Goal: Ask a question: Seek information or help from site administrators or community

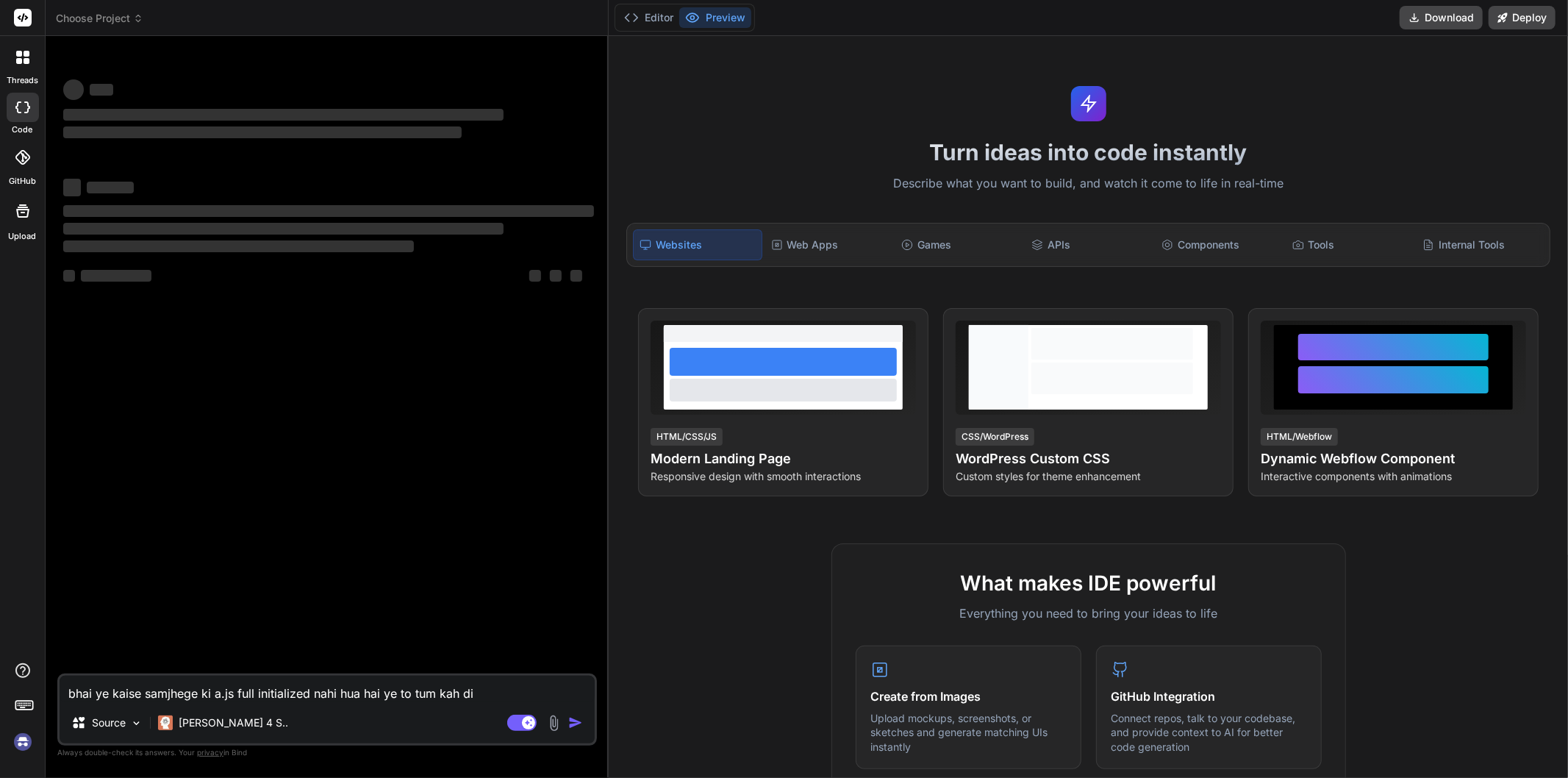
type textarea "x"
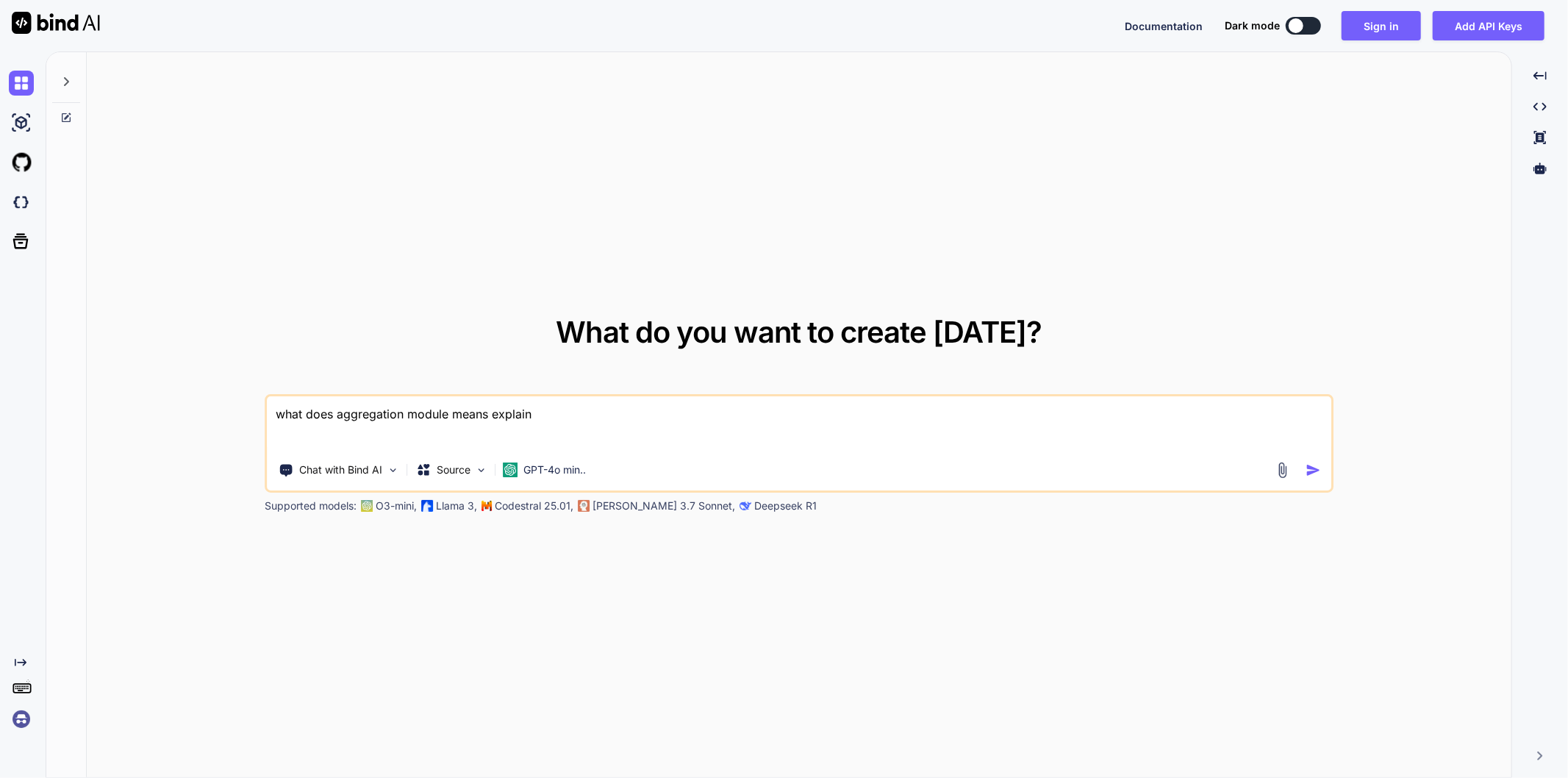
drag, startPoint x: 613, startPoint y: 409, endPoint x: 245, endPoint y: 418, distance: 368.1
click at [245, 418] on div "What do you want to create [DATE]? what does aggregation module means explain C…" at bounding box center [799, 415] width 1425 height 727
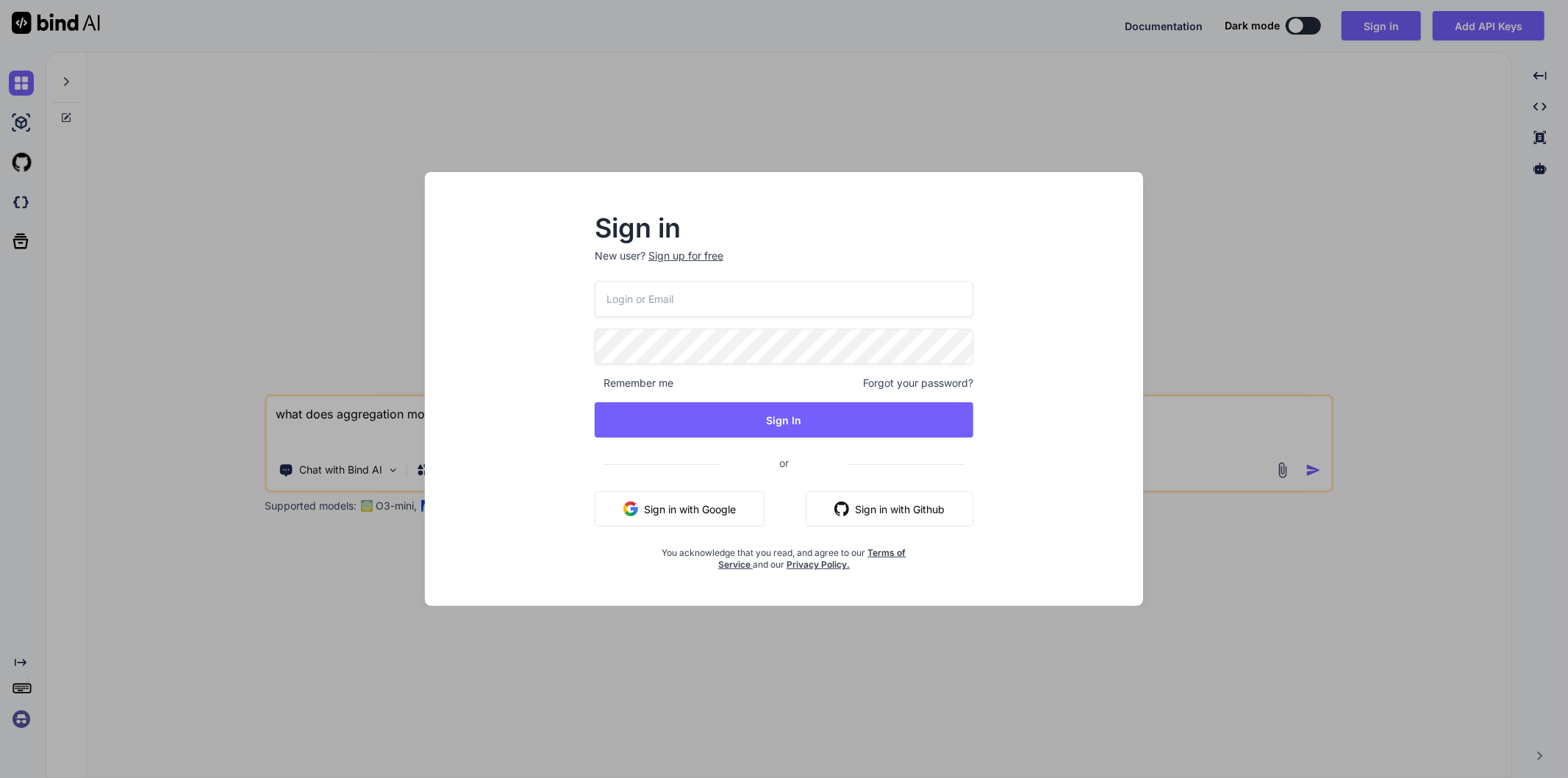
type textarea "what does aggregation module means explain"
click at [814, 306] on input "email" at bounding box center [784, 299] width 378 height 36
type input "[EMAIL_ADDRESS][DOMAIN_NAME]"
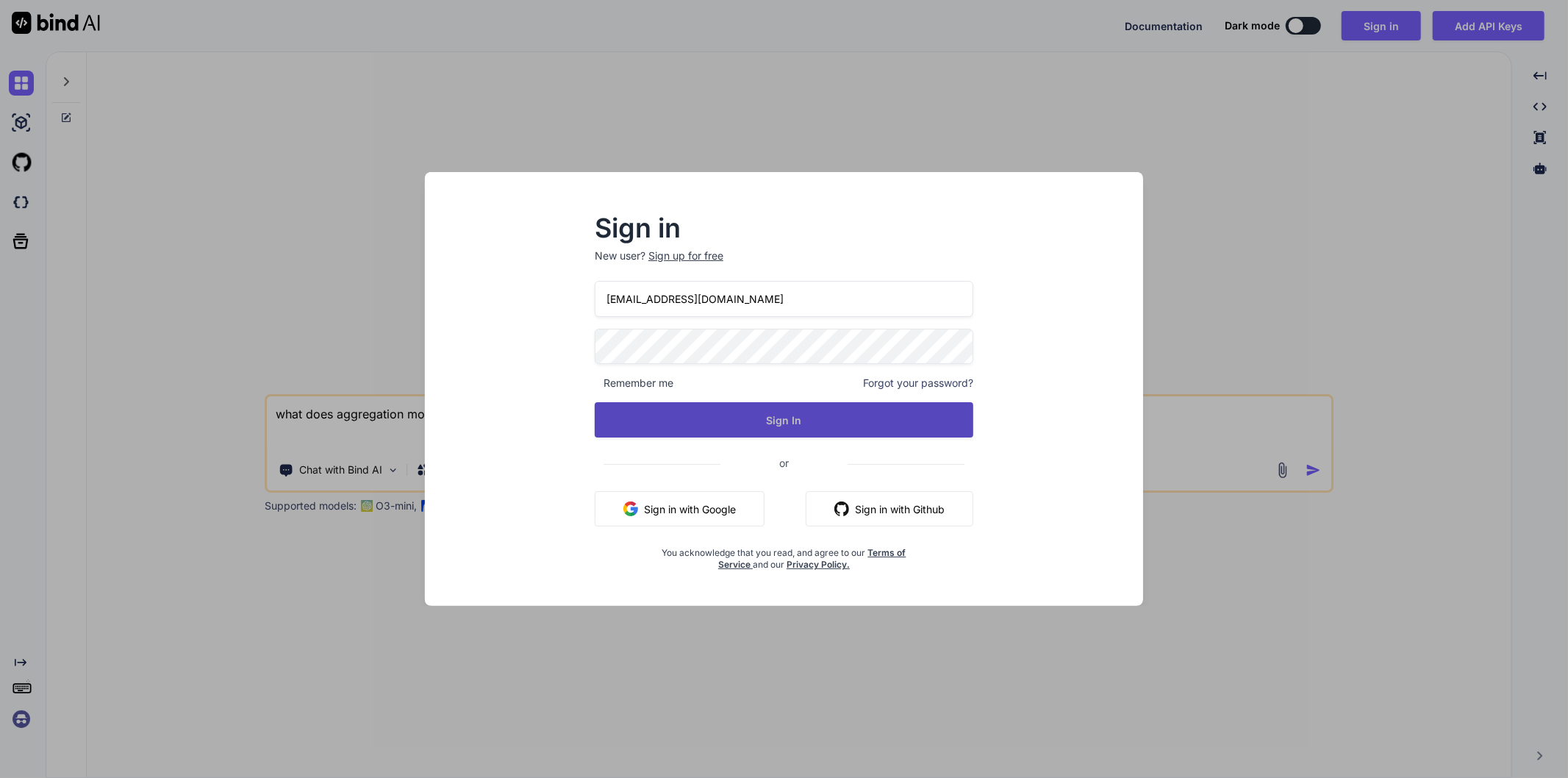
click at [777, 417] on button "Sign In" at bounding box center [784, 420] width 378 height 36
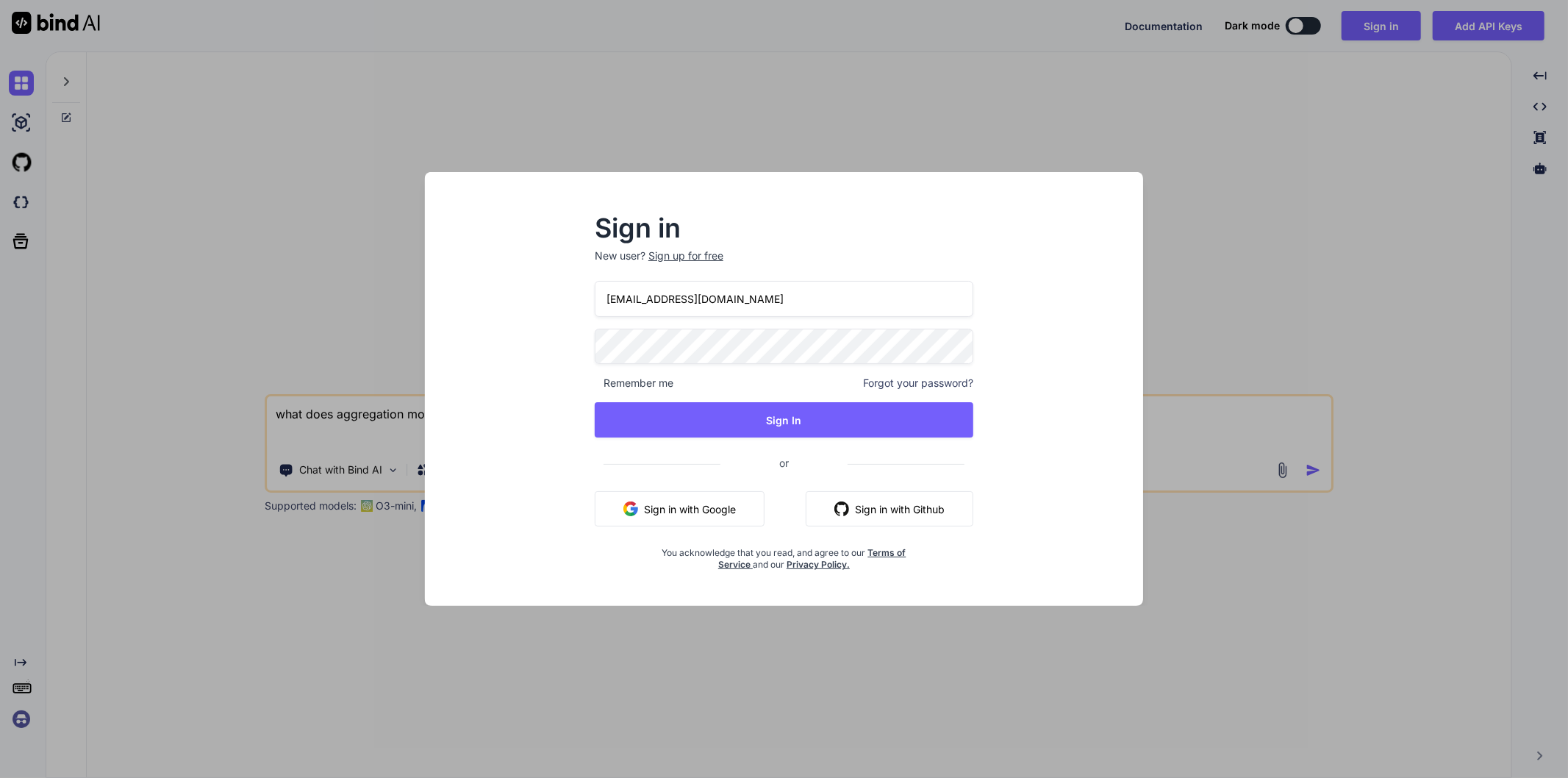
click at [556, 340] on div "Sign in New user? Sign up for free [EMAIL_ADDRESS][DOMAIN_NAME] Remember me For…" at bounding box center [784, 402] width 695 height 408
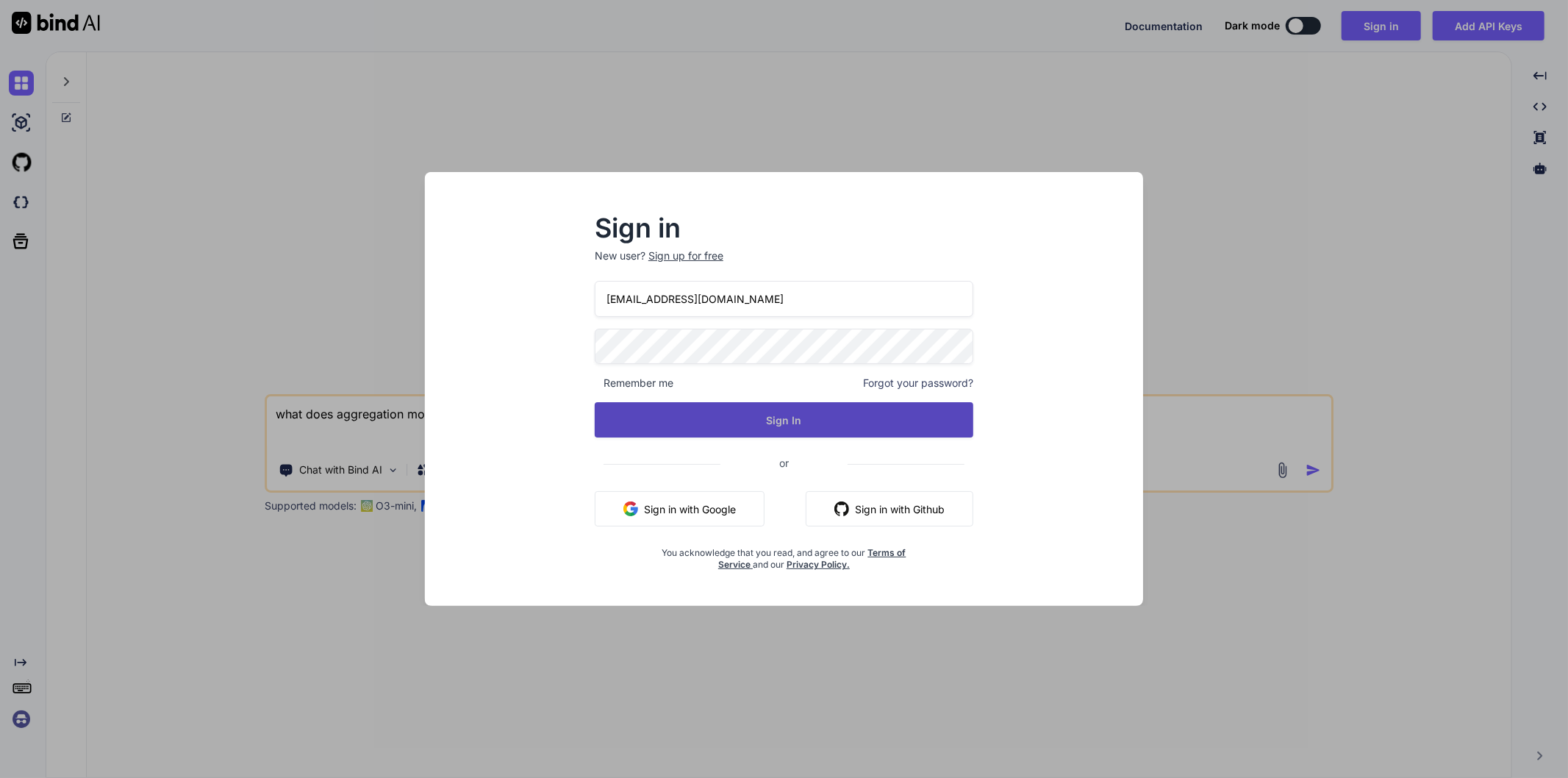
click at [751, 422] on button "Sign In" at bounding box center [784, 420] width 378 height 36
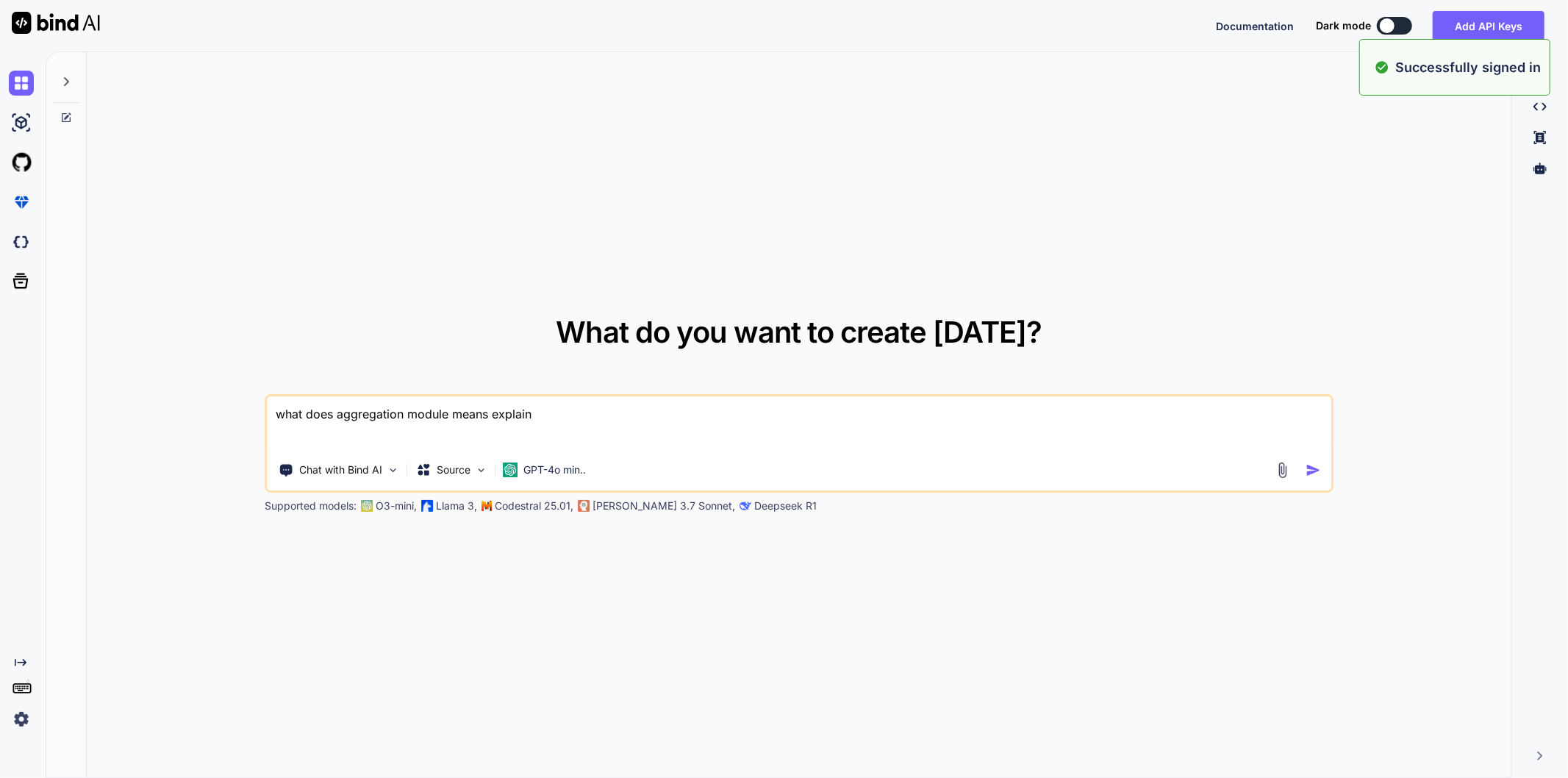
type textarea "x"
drag, startPoint x: 607, startPoint y: 414, endPoint x: 203, endPoint y: 412, distance: 404.0
click at [203, 412] on div "What do you want to create [DATE]? what does aggregation module means explain C…" at bounding box center [799, 415] width 1425 height 727
type textarea "e"
type textarea "x"
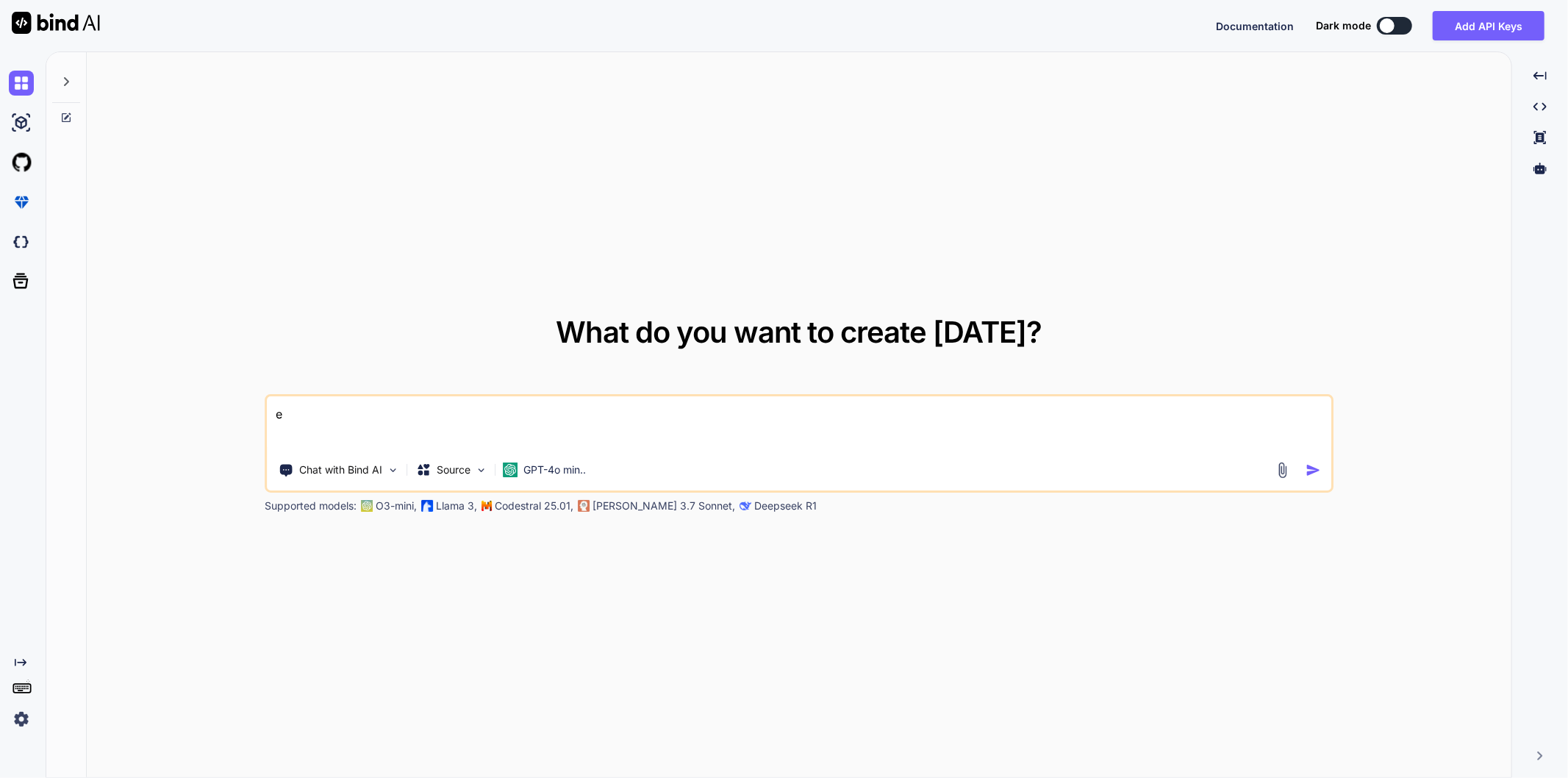
type textarea "ex"
type textarea "x"
type textarea "exp"
type textarea "x"
type textarea "expl"
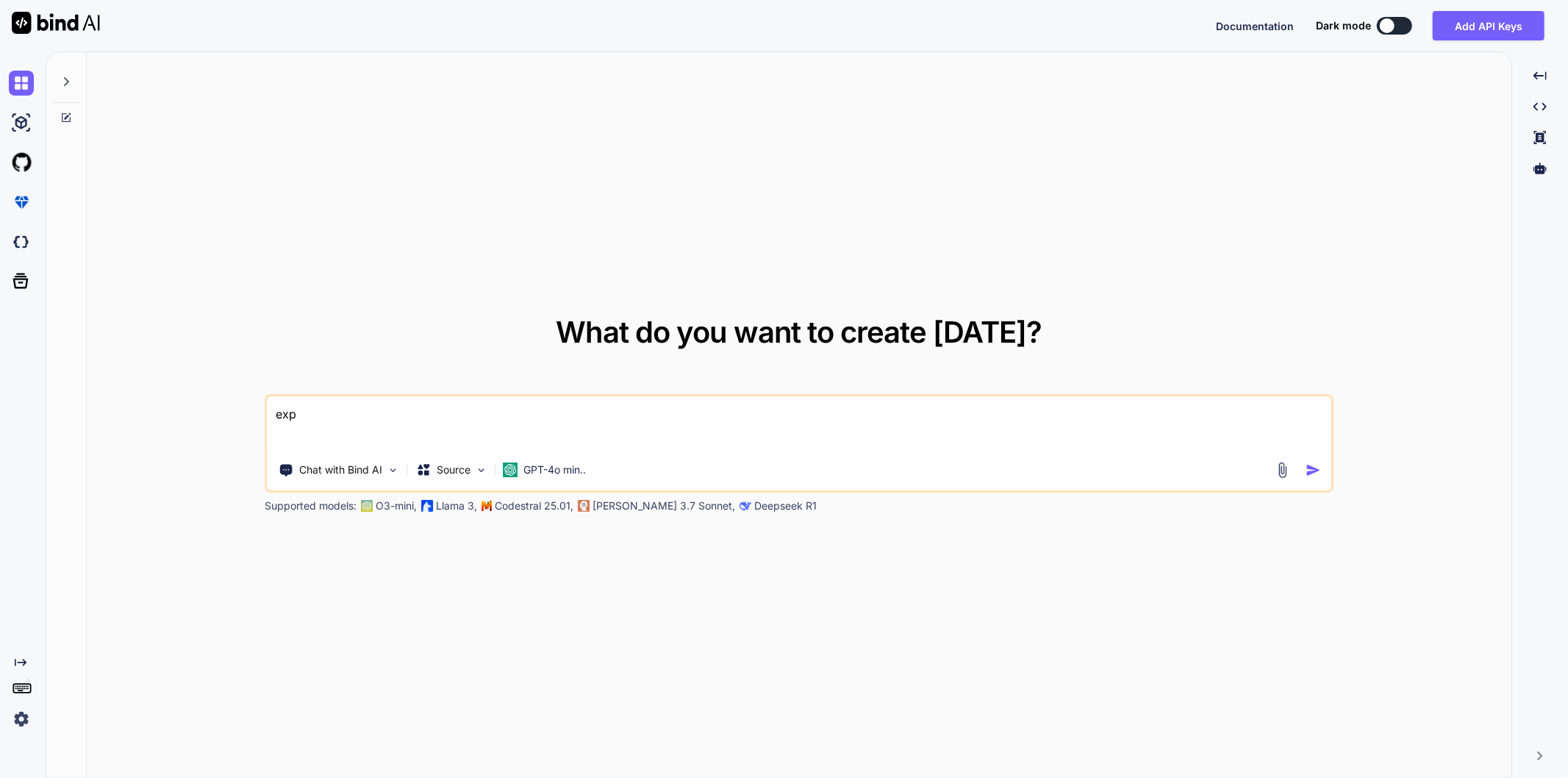
type textarea "x"
type textarea "expla"
type textarea "x"
type textarea "explai"
type textarea "x"
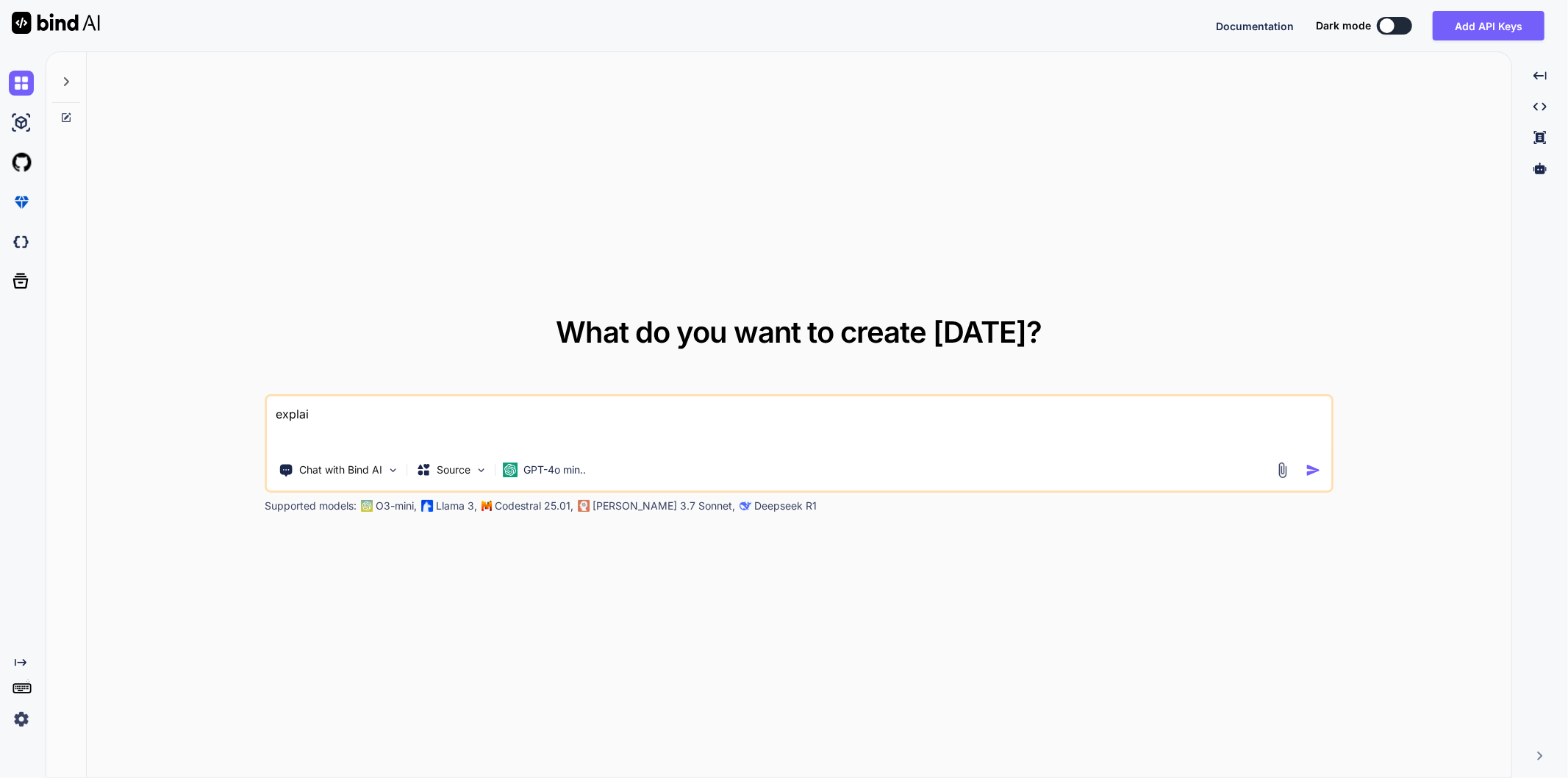
type textarea "explain"
type textarea "x"
type textarea "explain"
type textarea "x"
type textarea "explain c"
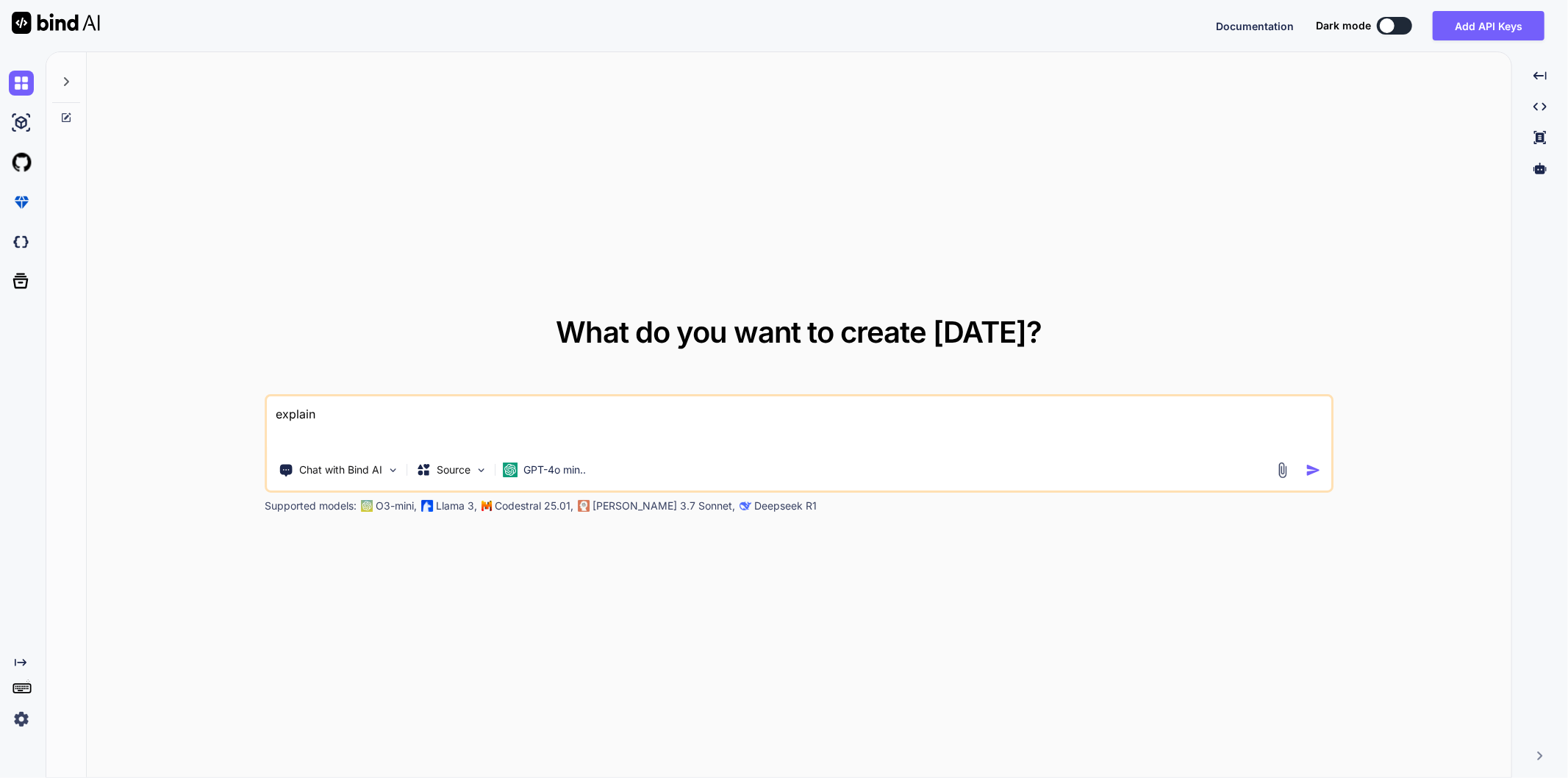
type textarea "x"
type textarea "explain cy"
type textarea "x"
type textarea "explain cyc"
type textarea "x"
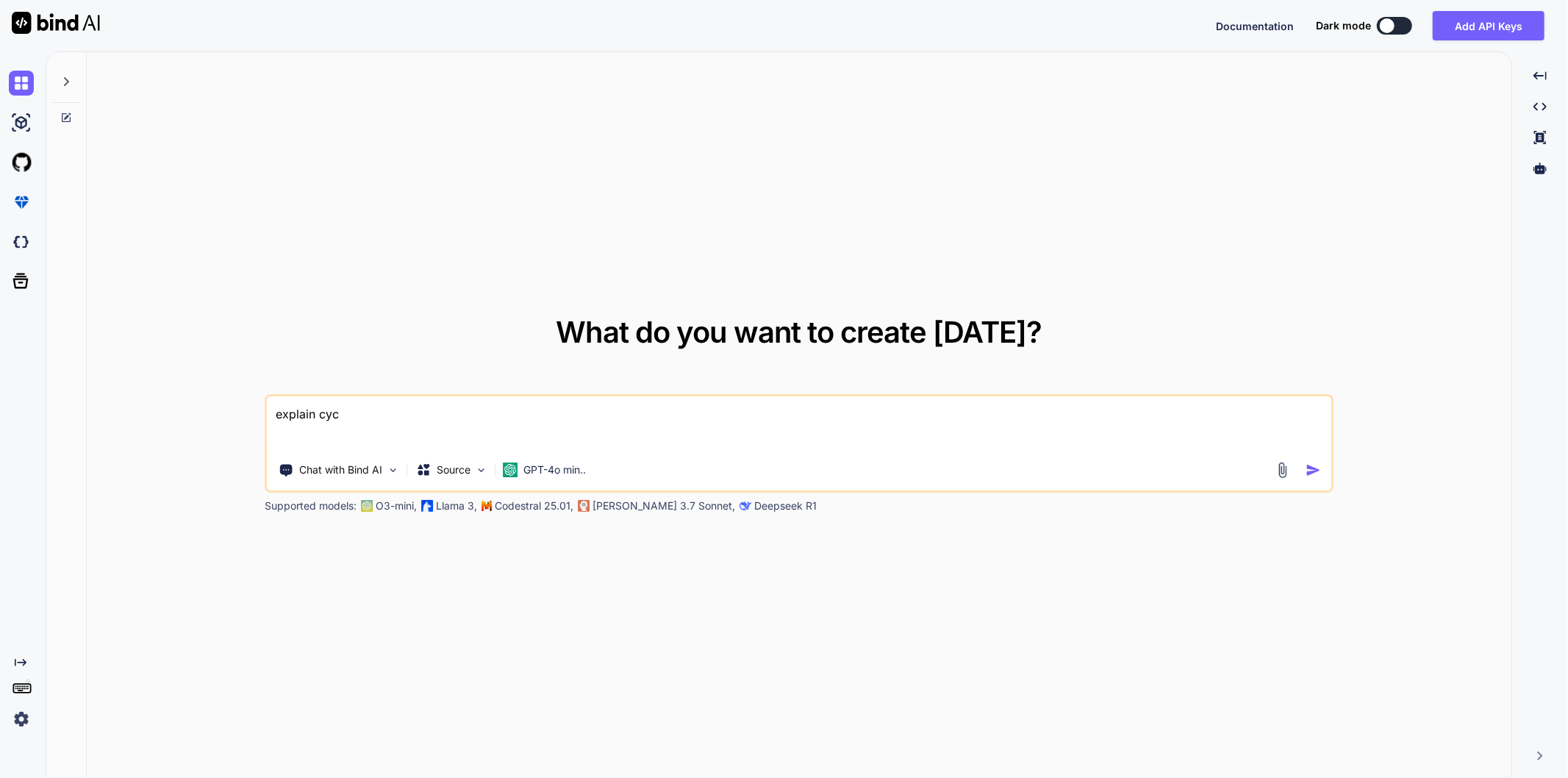
type textarea "explain cycl"
type textarea "x"
type textarea "explain cycli"
type textarea "x"
type textarea "explain cyclic"
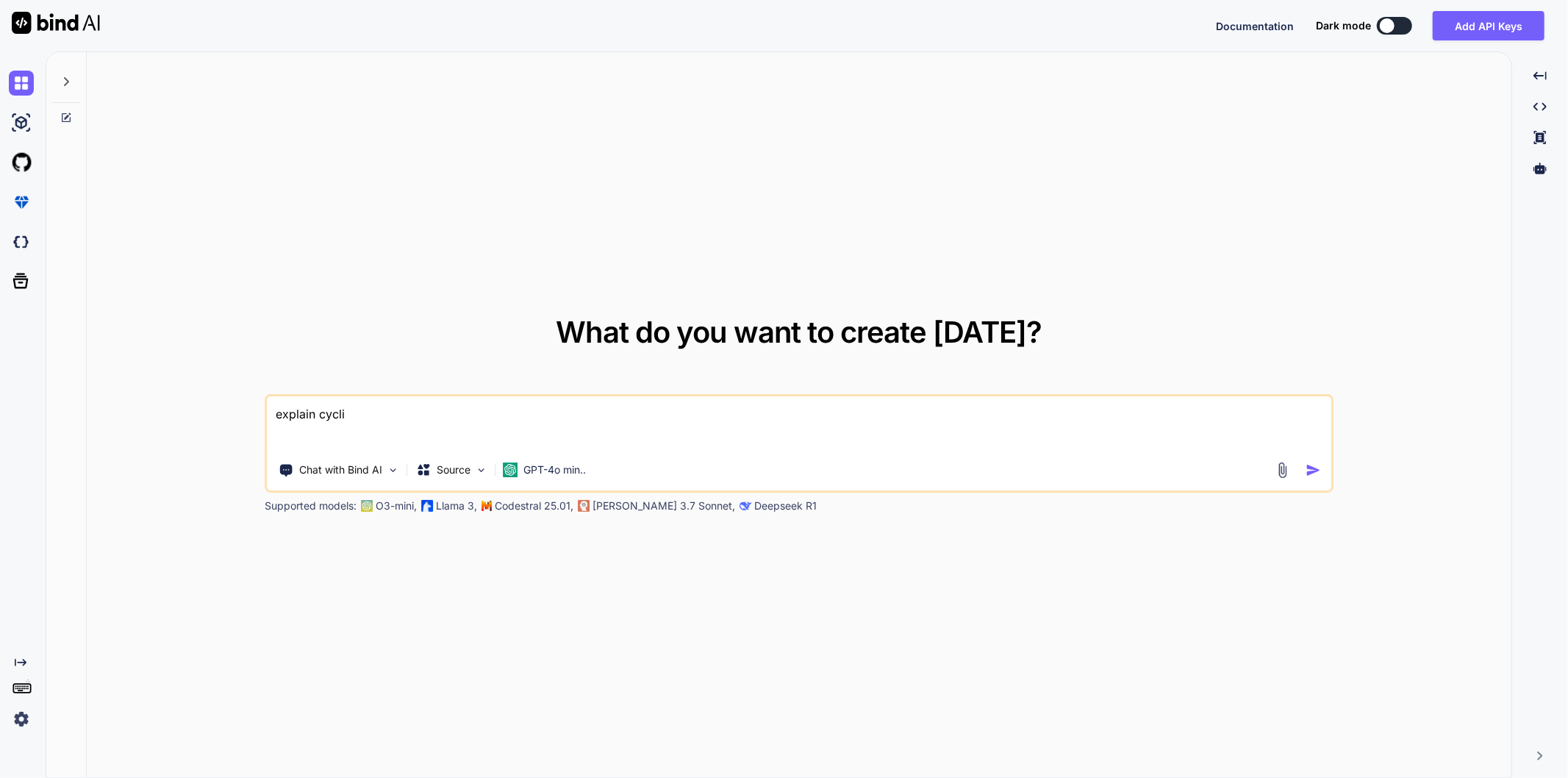
type textarea "x"
type textarea "explain cyclic"
type textarea "x"
type textarea "explain cyclic m"
type textarea "x"
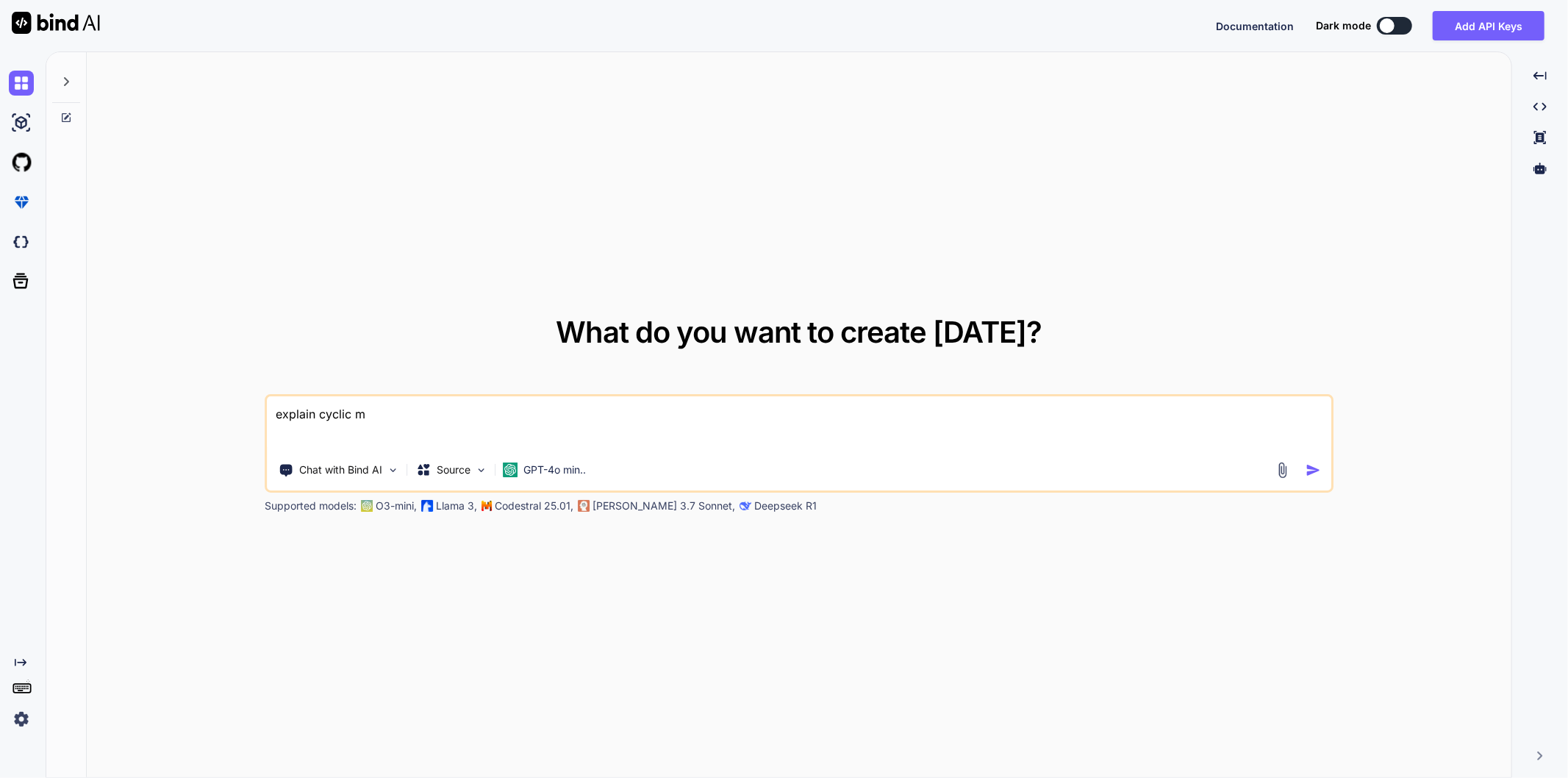
type textarea "explain cyclic mo"
type textarea "x"
type textarea "explain cyclic mod"
type textarea "x"
type textarea "explain cyclic modu"
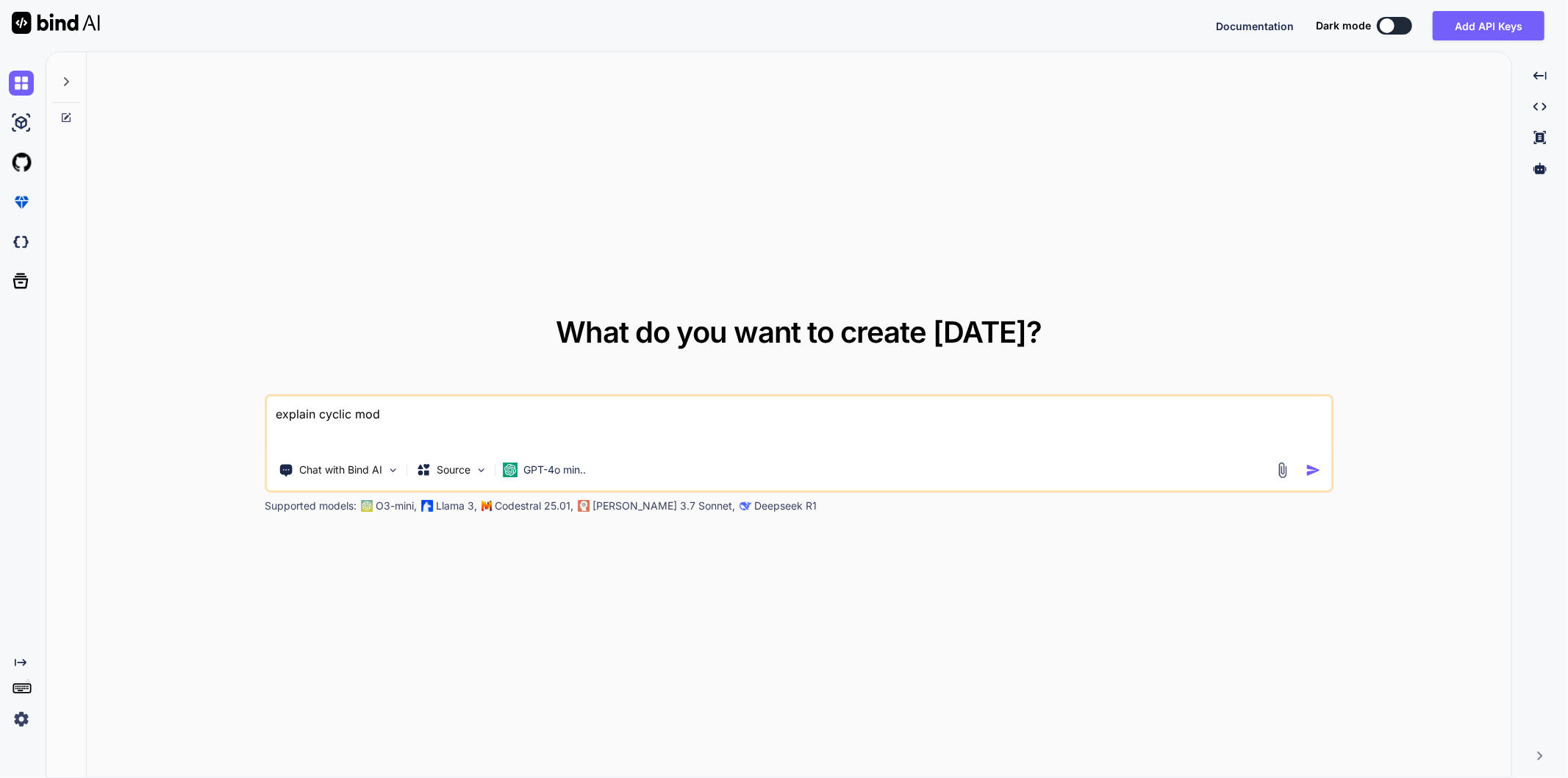
type textarea "x"
type textarea "explain cyclic modul"
type textarea "x"
type textarea "explain cyclic module"
type textarea "x"
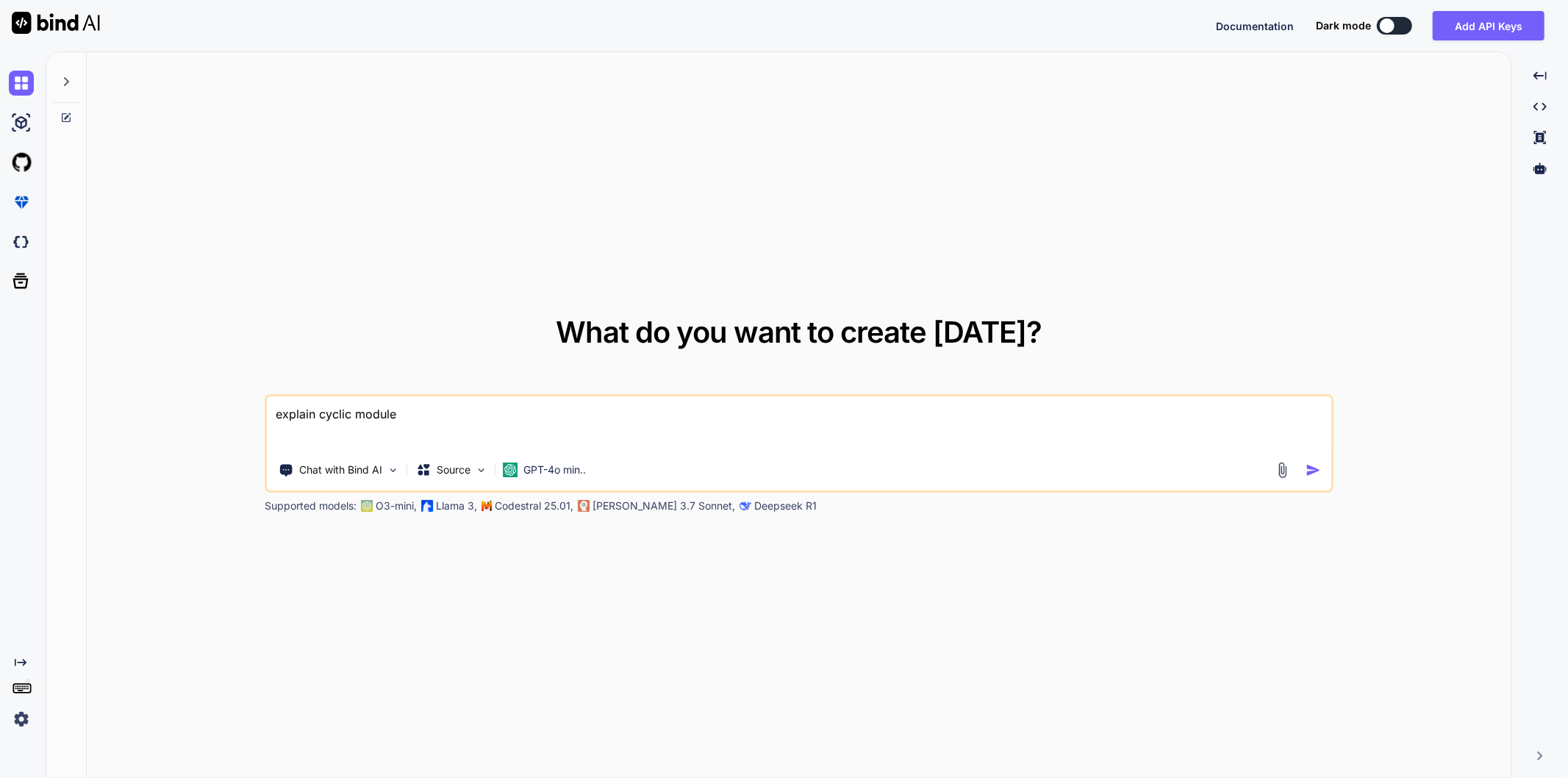
type textarea "explain cyclic module"
type textarea "x"
type textarea "explain cyclic module i"
type textarea "x"
type textarea "explain cyclic module im"
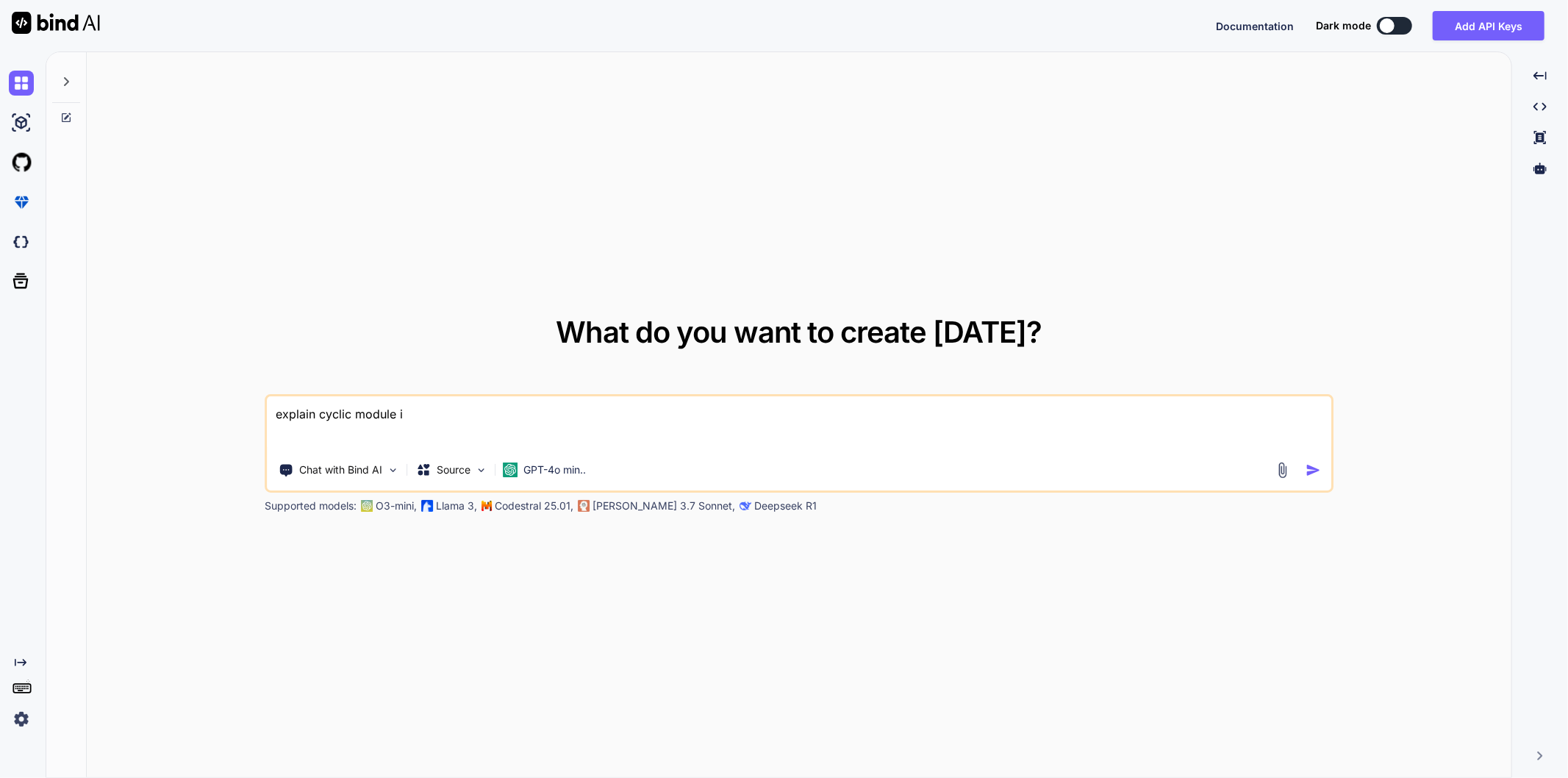
type textarea "x"
type textarea "explain cyclic module imp"
type textarea "x"
type textarea "explain cyclic module impo"
type textarea "x"
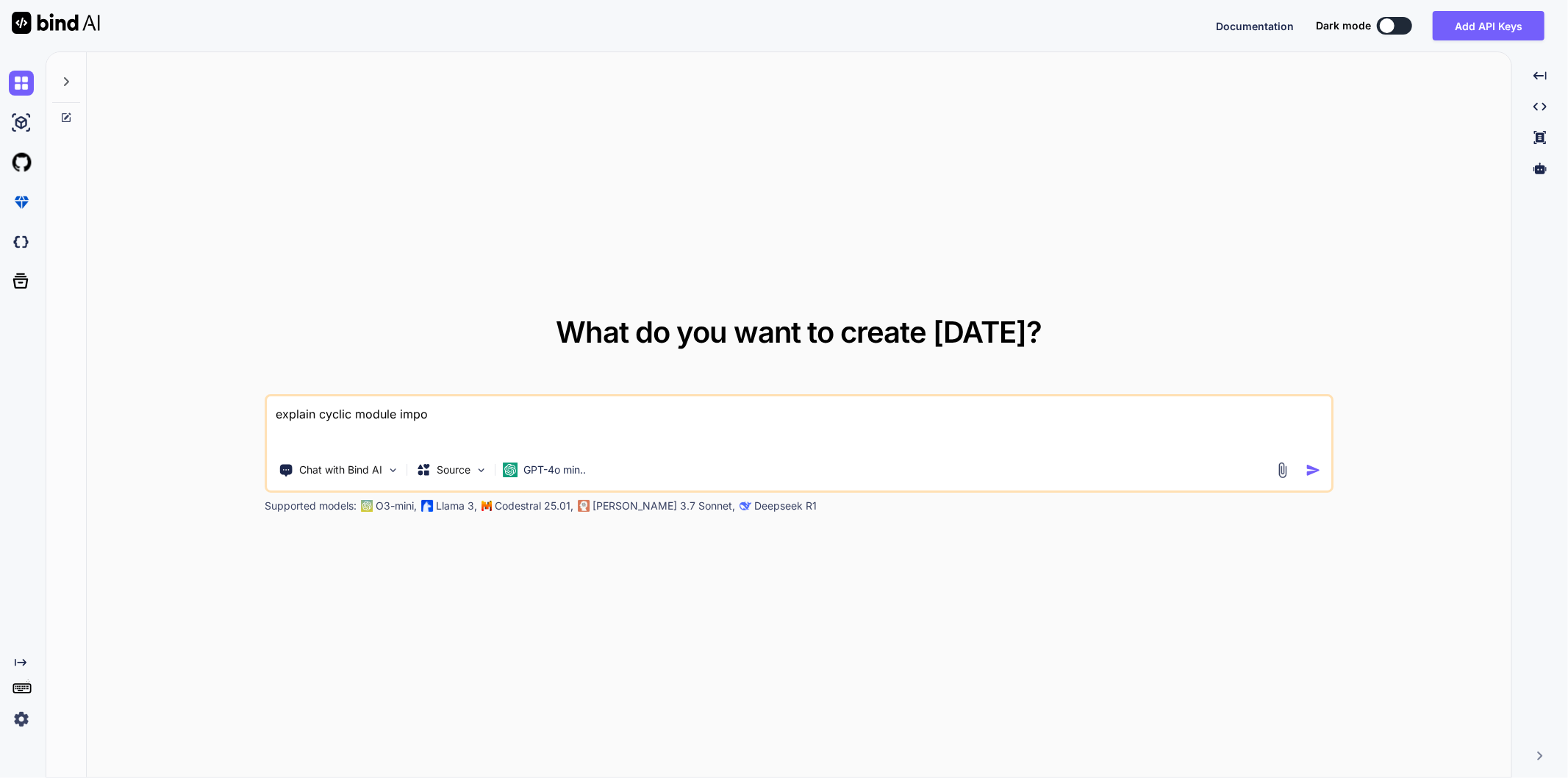
type textarea "explain cyclic module impor"
type textarea "x"
type textarea "explain cyclic module import"
type textarea "x"
type textarea "explain cyclic module imports"
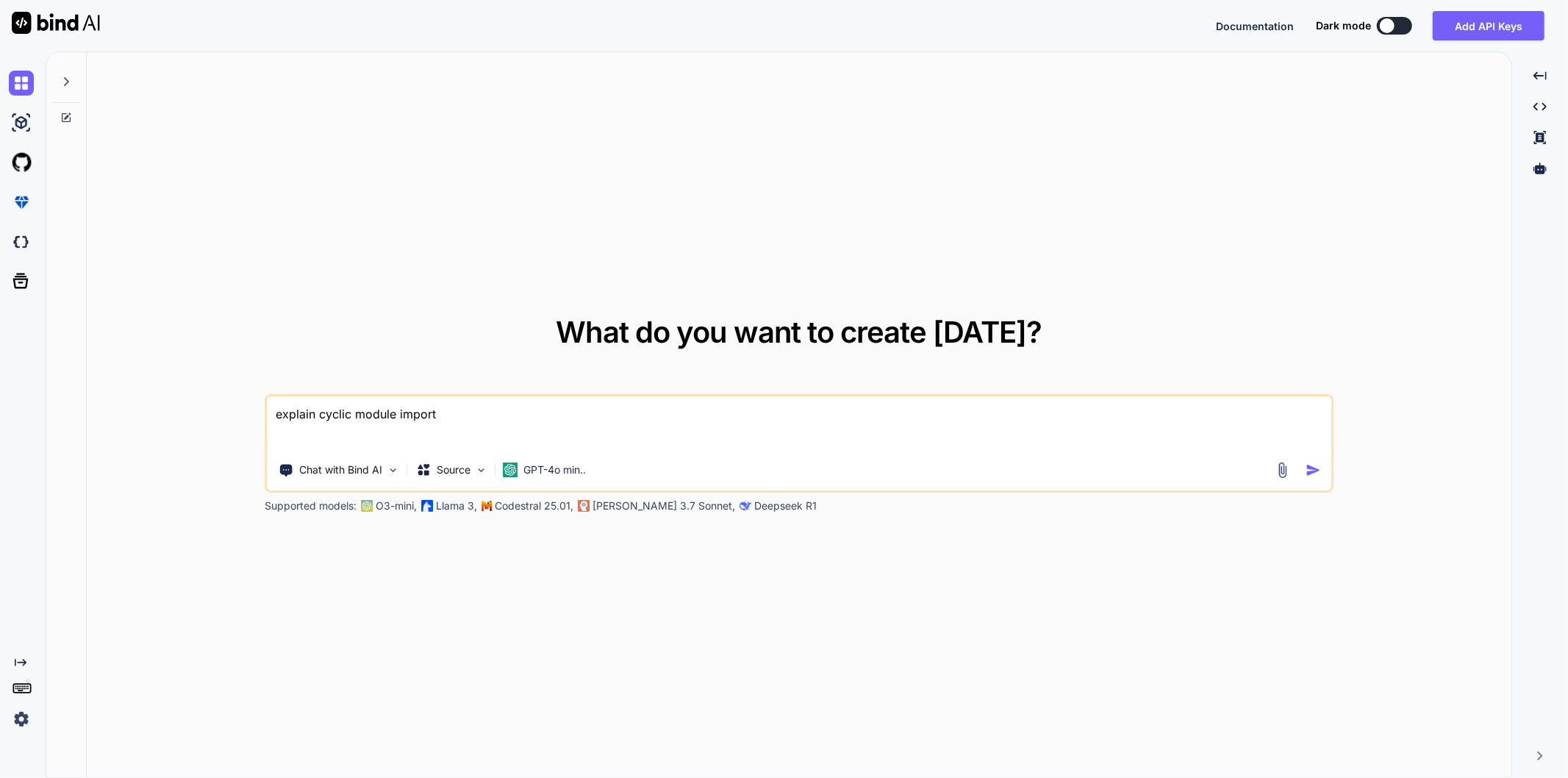
type textarea "x"
type textarea "explain cyclic module imports"
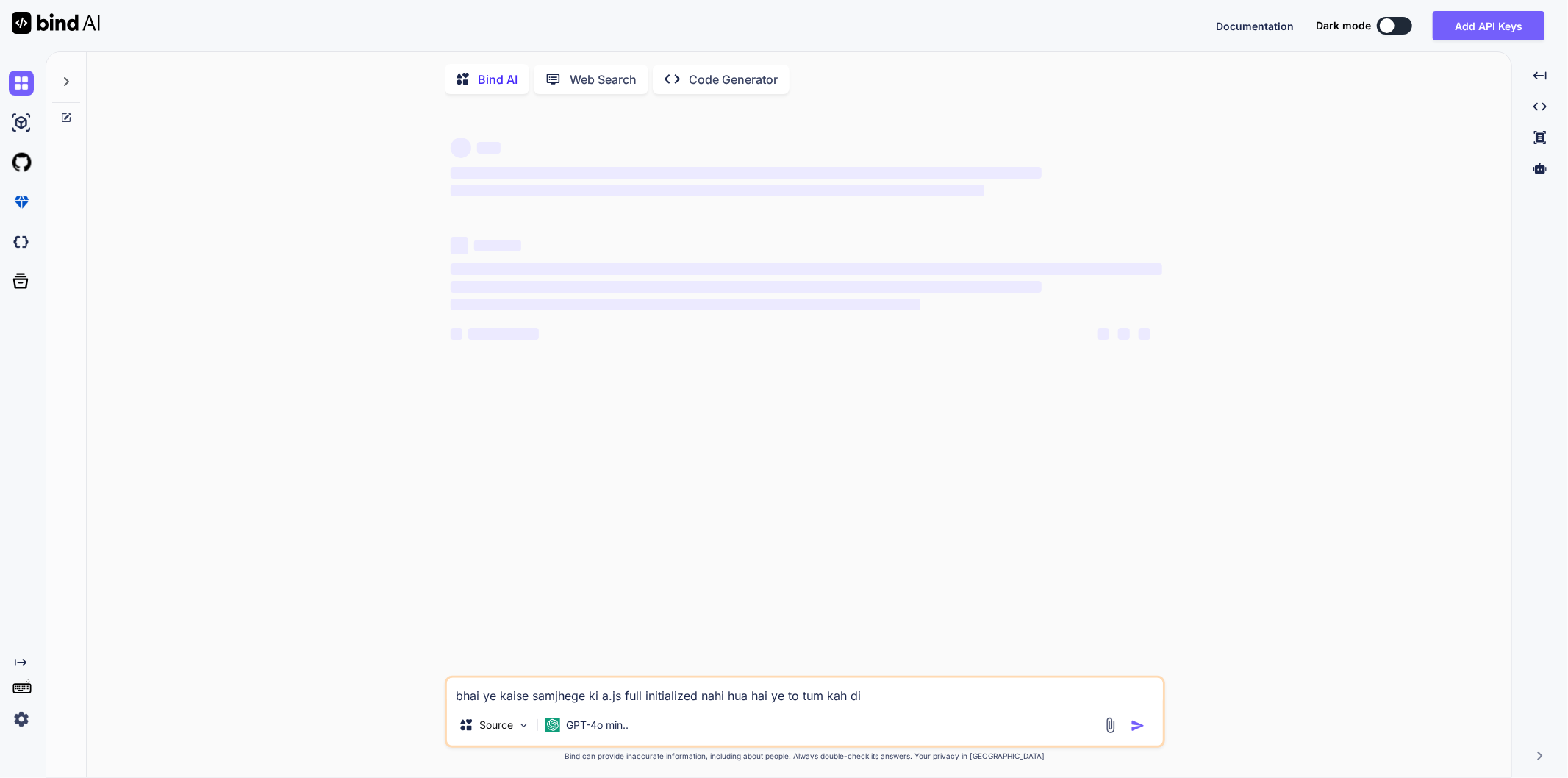
scroll to position [5, 0]
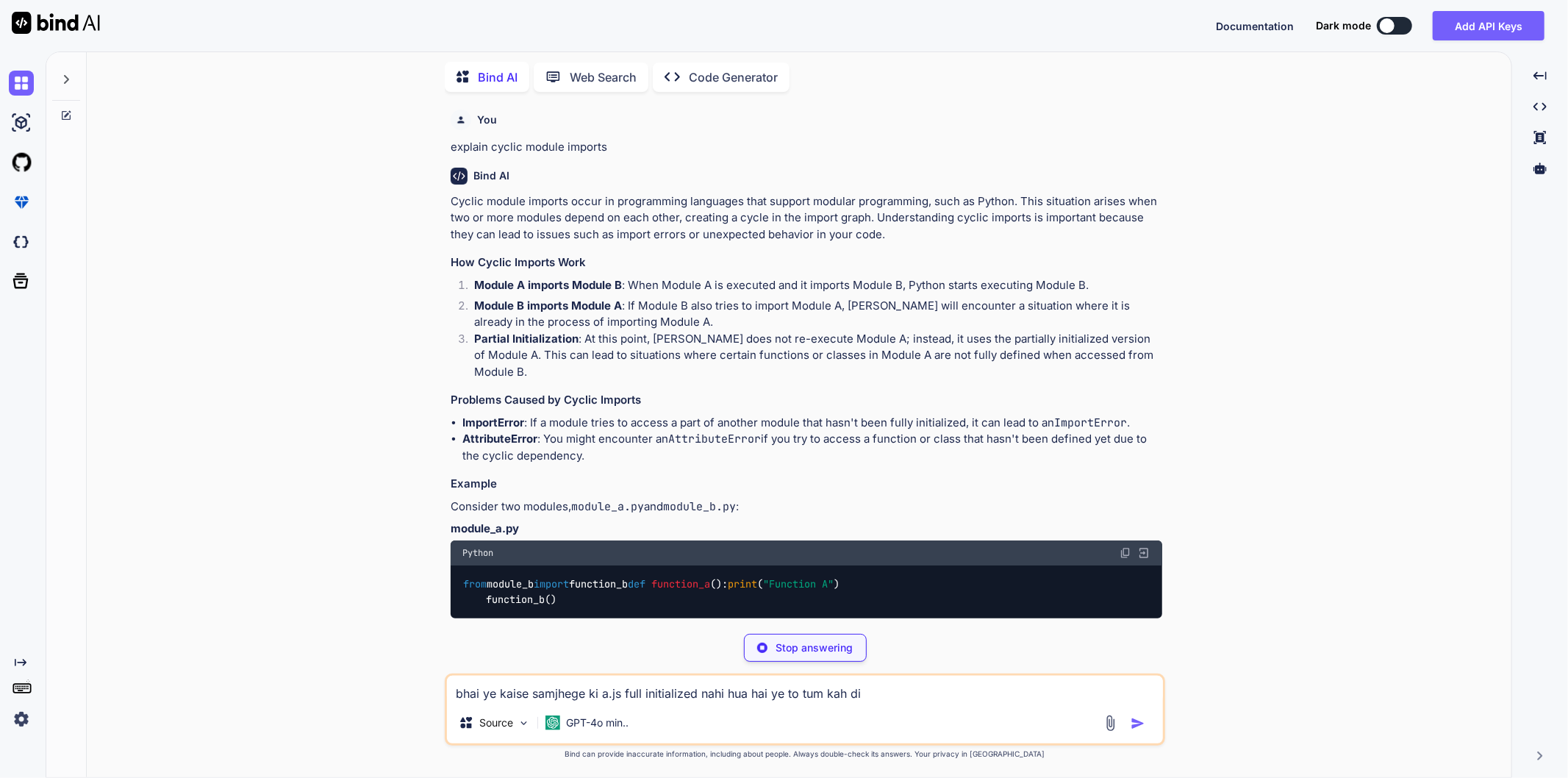
type textarea "x"
type textarea "bhai ye kaise samjhege ki a.js full initialized nahi hua hai ye to tum kah dic"
type textarea "x"
type textarea "bhai ye kaise samjhege ki a.js full initialized nahi hua hai ye to tum [PERSON_…"
type textarea "x"
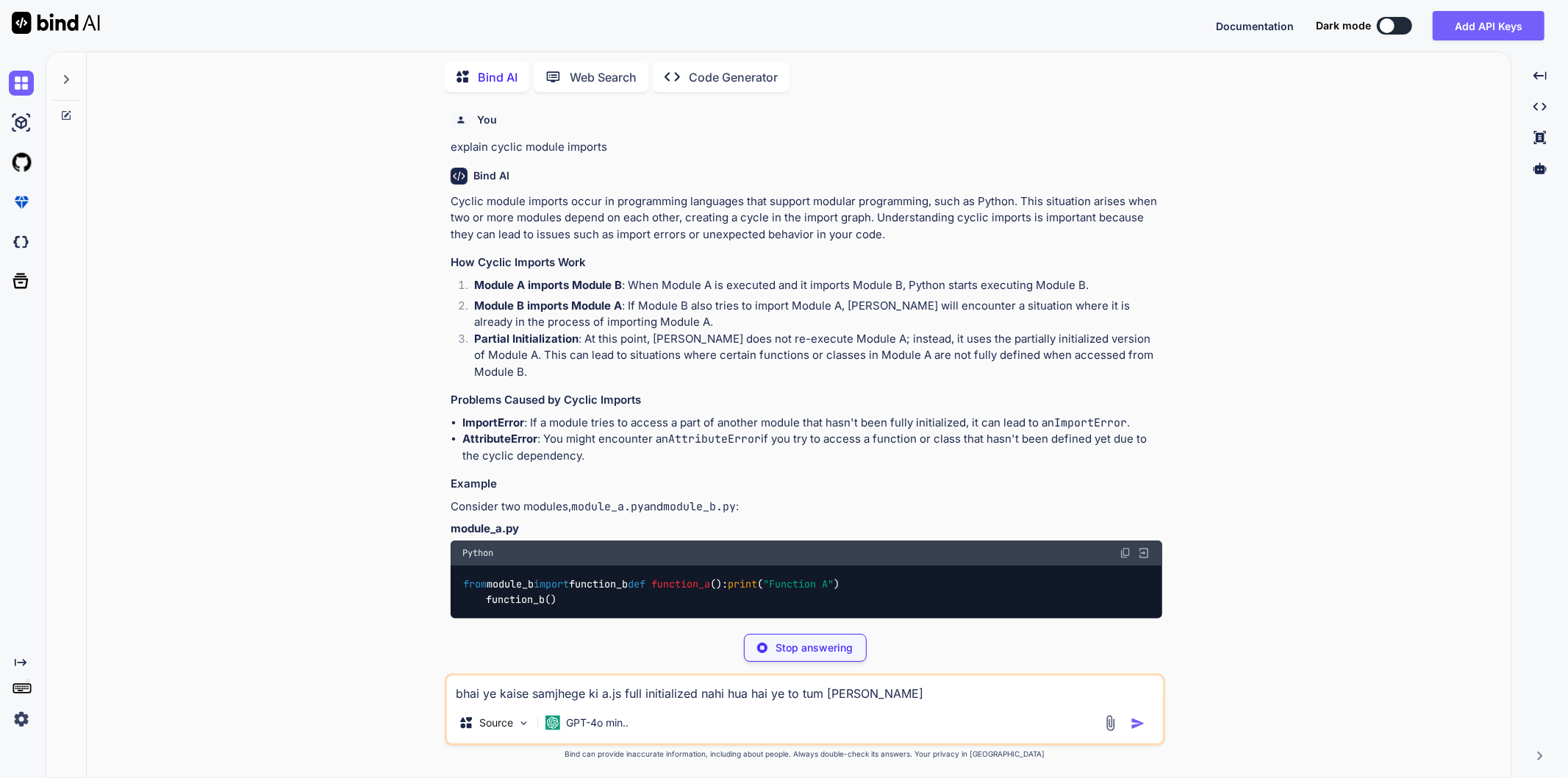
type textarea "bhai ye kaise samjhege ki a.js full initialized nahi hua hai ye to tum kah dicyc"
type textarea "x"
type textarea "bhai ye kaise samjhege ki a.js full initialized nahi hua hai ye to tum kah dicy…"
type textarea "x"
type textarea "bhai ye kaise samjhege ki a.js full initialized nahi hua hai ye to tum kah dicy…"
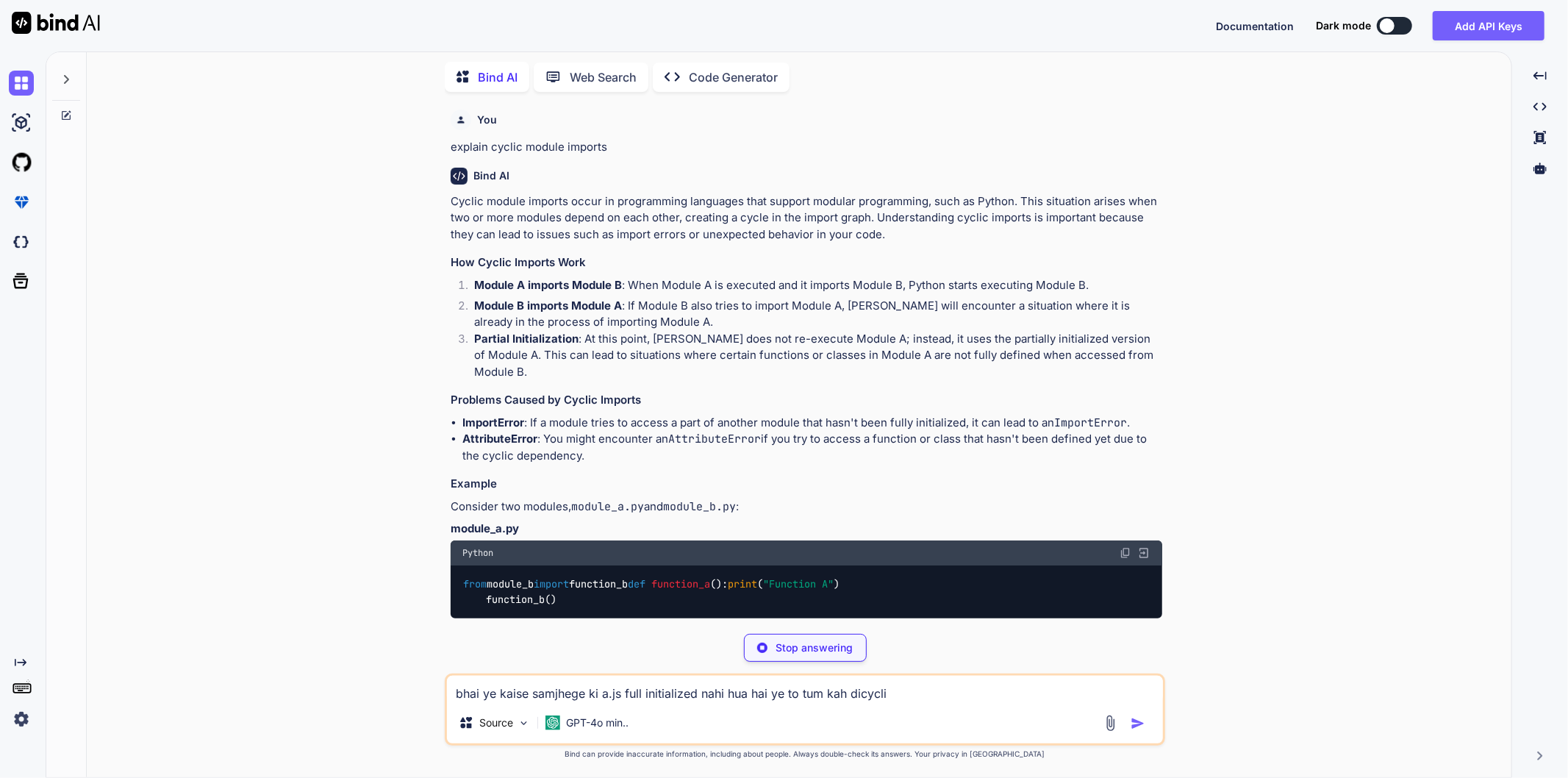
type textarea "x"
type textarea "bhai ye kaise samjhege ki a.js full initialized nahi hua hai ye to tum kah dicy…"
type textarea "x"
type textarea "bhai ye kaise samjhege ki a.js full initialized nahi hua hai ye to tum kah dicy…"
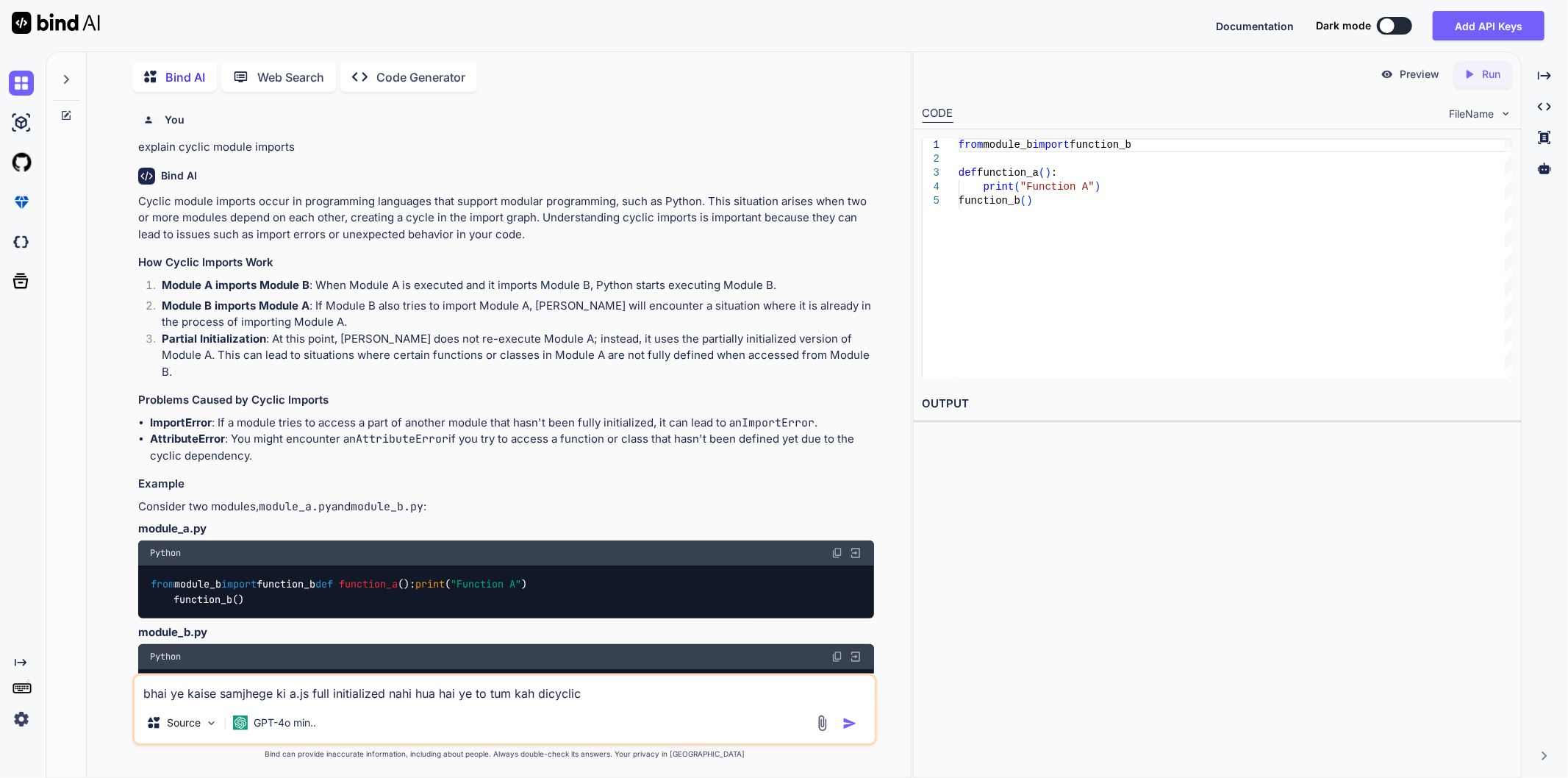
type textarea "x"
type textarea "bhai ye kaise samjhege ki a.js full initialized nahi hua hai ye to tum kah dicy…"
type textarea "x"
type textarea "bhai ye kaise samjhege ki a.js full initialized nahi hua hai ye to tum kah dicy…"
type textarea "x"
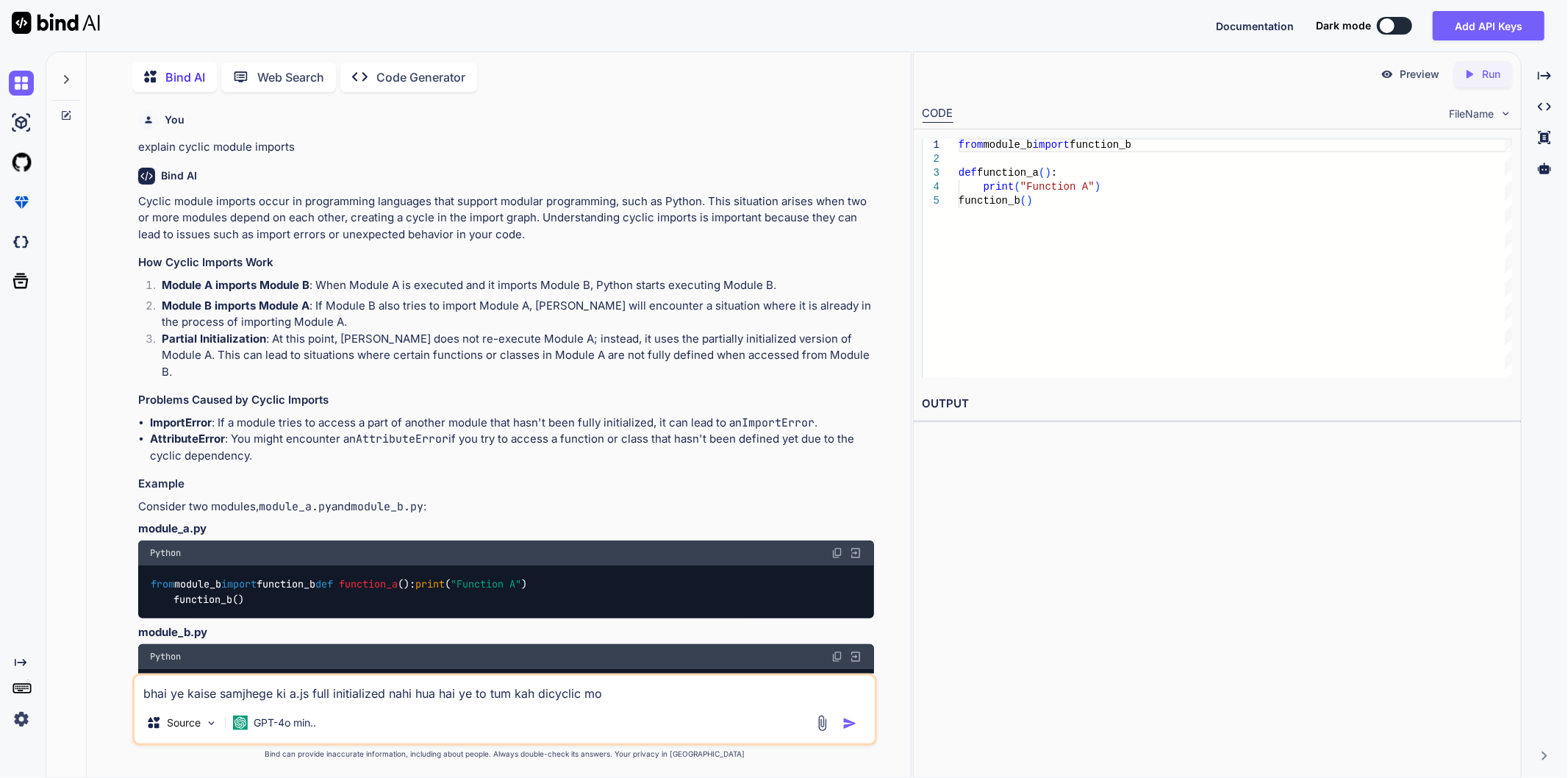
type textarea "bhai ye kaise samjhege ki a.js full initialized nahi hua hai ye to tum kah dicy…"
type textarea "x"
type textarea "bhai ye kaise samjhege ki a.js full initialized nahi hua hai ye to tum kah dicy…"
type textarea "x"
type textarea "bhai ye kaise samjhege ki a.js full initialized nahi hua hai ye to tum kah dicy…"
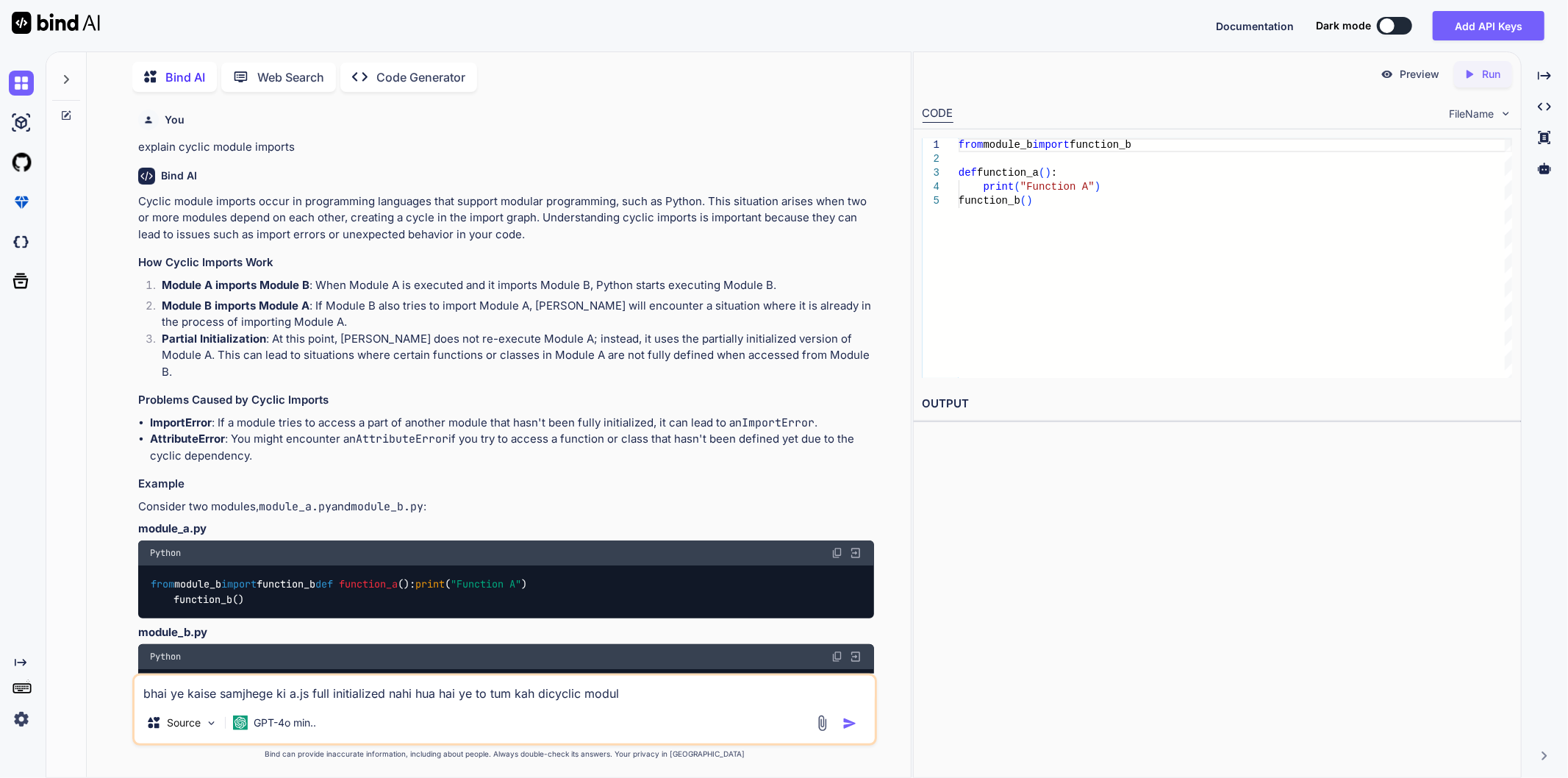
type textarea "x"
type textarea "bhai ye kaise samjhege ki a.js full initialized nahi hua hai ye to tum kah dicy…"
type textarea "x"
type textarea "bhai ye kaise samjhege ki a.js full initialized nahi hua hai ye to tum kah dicy…"
type textarea "x"
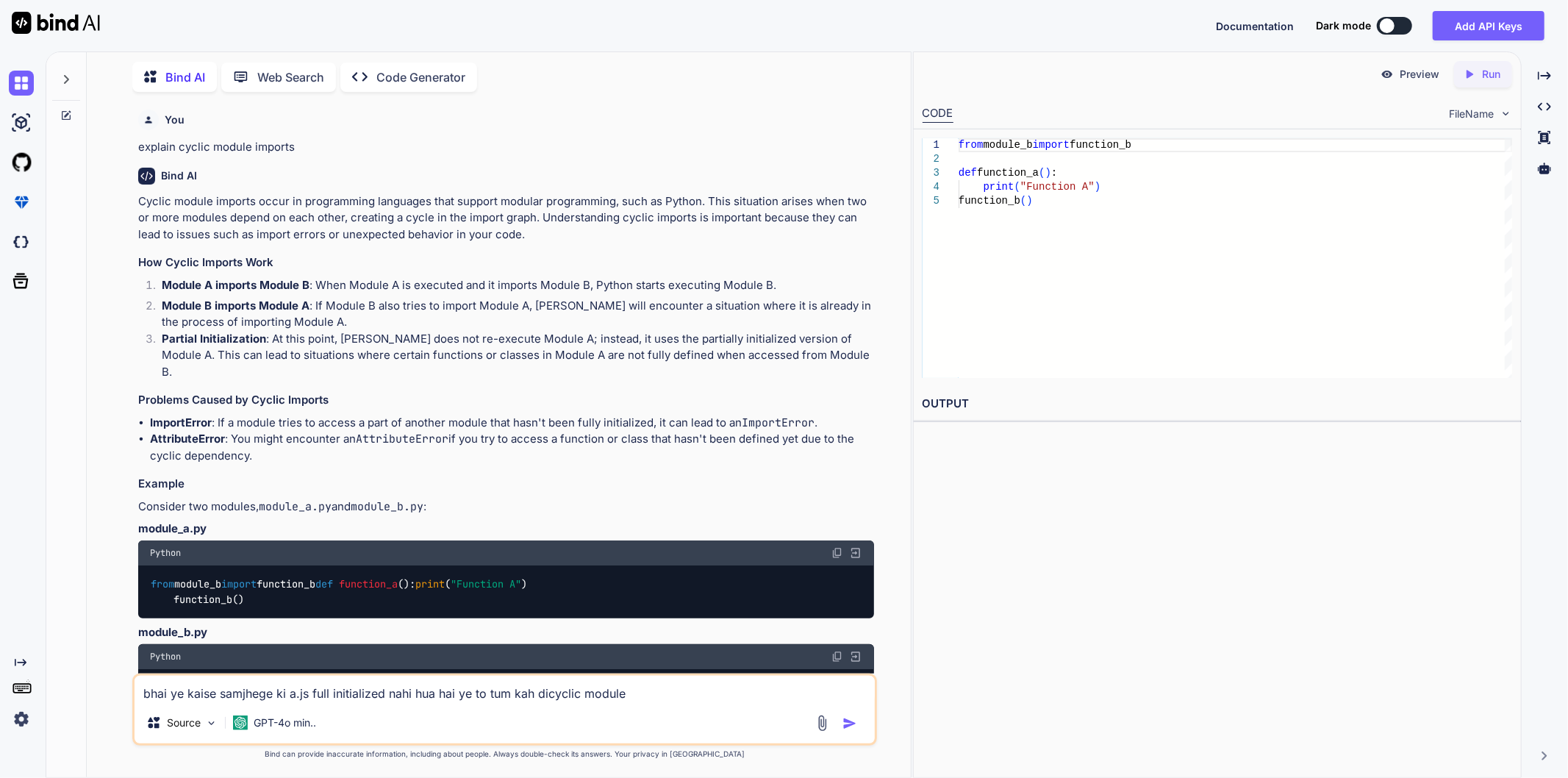
type textarea "bhai ye kaise samjhege ki a.js full initialized nahi hua hai ye to tum kah dicy…"
type textarea "x"
type textarea "bhai ye kaise samjhege ki a.js full initialized nahi hua hai ye to tum kah dicy…"
type textarea "x"
type textarea "bhai ye kaise samjhege ki a.js full initialized nahi hua hai ye to tum kah dicy…"
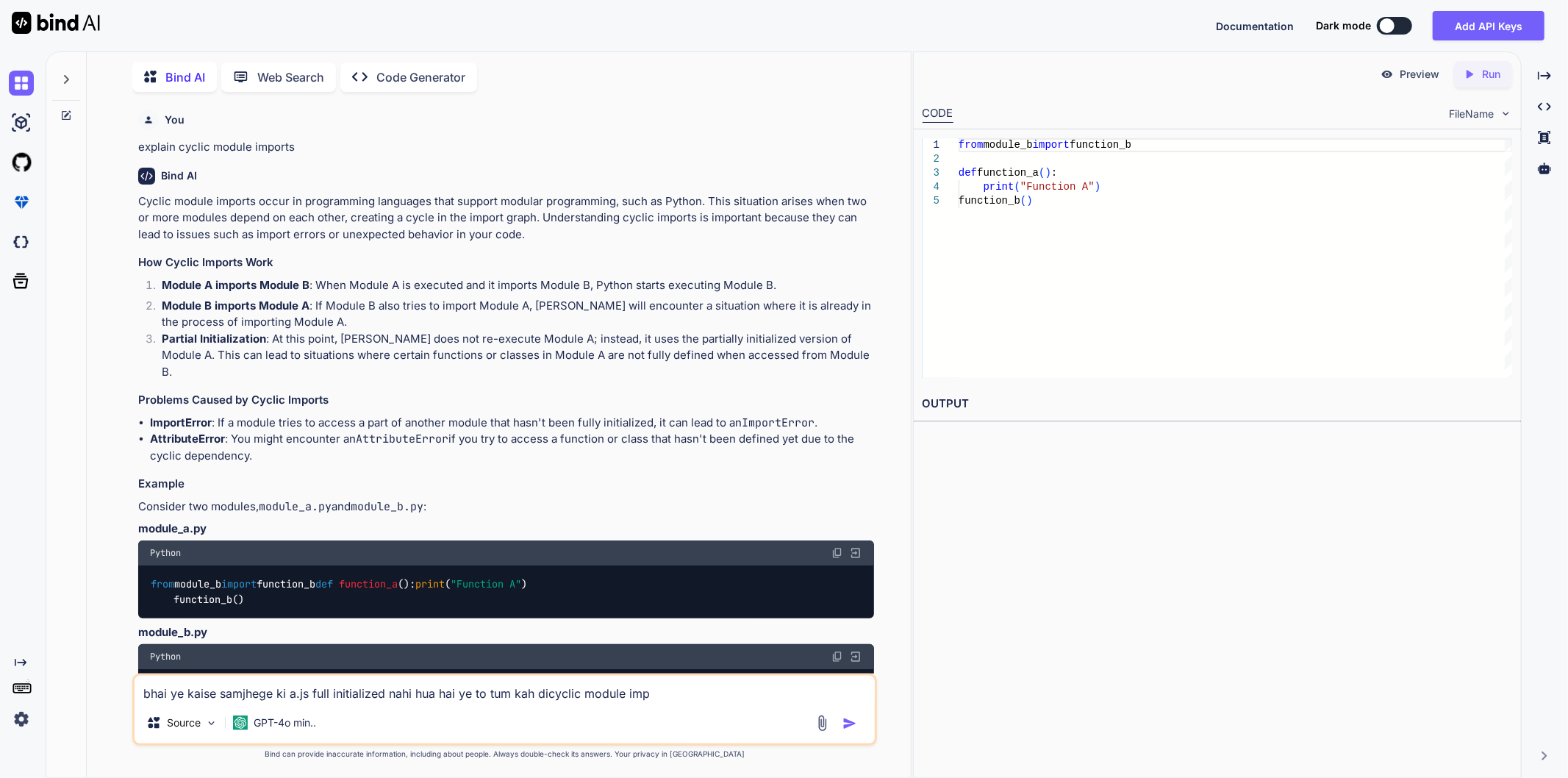
type textarea "x"
type textarea "bhai ye kaise samjhege ki a.js full initialized nahi hua hai ye to tum kah dicy…"
type textarea "x"
type textarea "bhai ye kaise samjhege ki a.js full initialized nahi hua hai ye to tum kah dicy…"
type textarea "x"
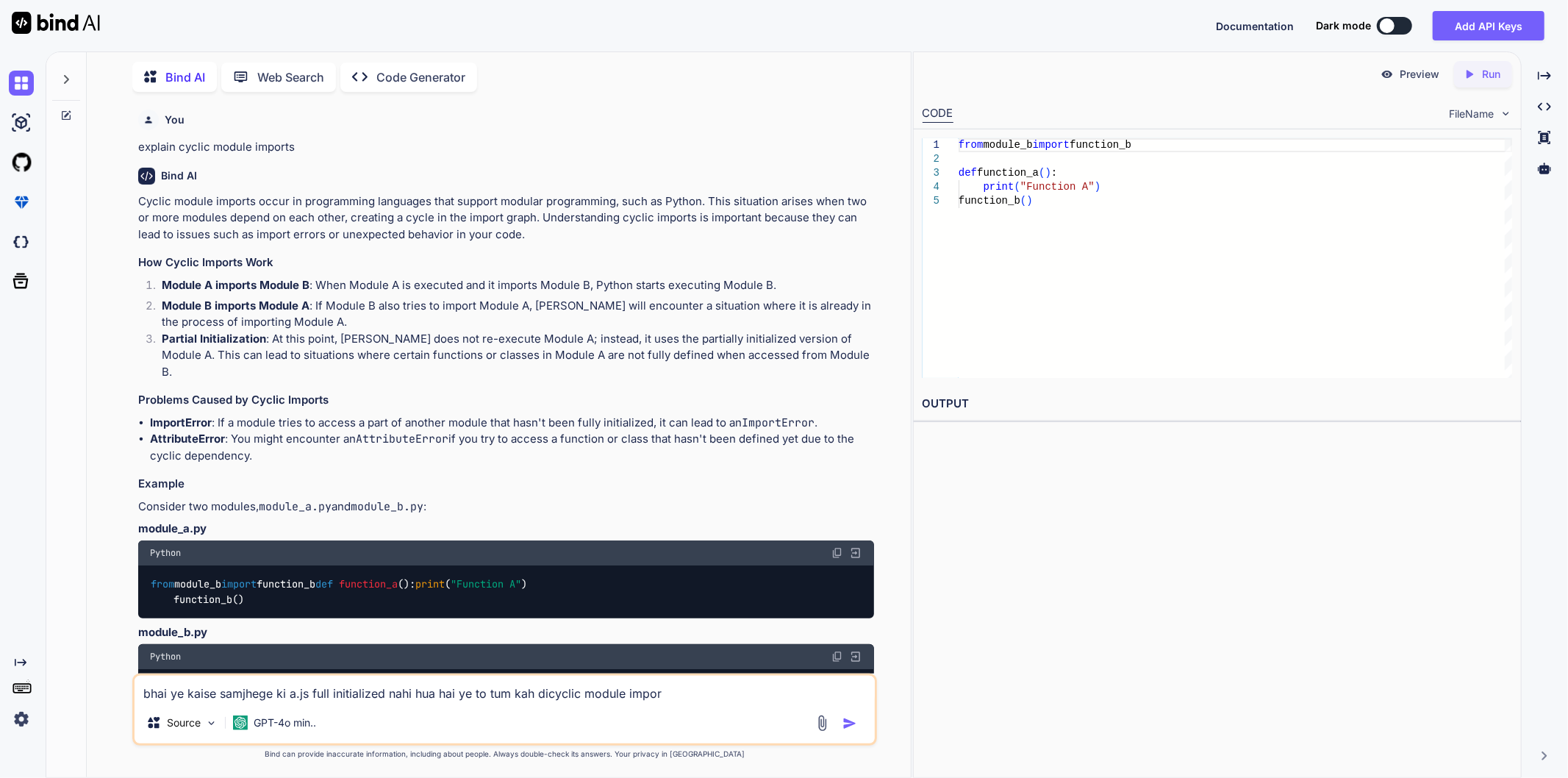
type textarea "bhai ye kaise samjhege ki a.js full initialized nahi hua hai ye to tum kah dicy…"
type textarea "x"
type textarea "bhai ye kaise samjhege ki a.js full initialized nahi hua hai ye to tum kah dicy…"
type textarea "x"
type textarea "bhai ye kaise samjhege ki a.js full initialized nahi hua hai ye to tum kah dicy…"
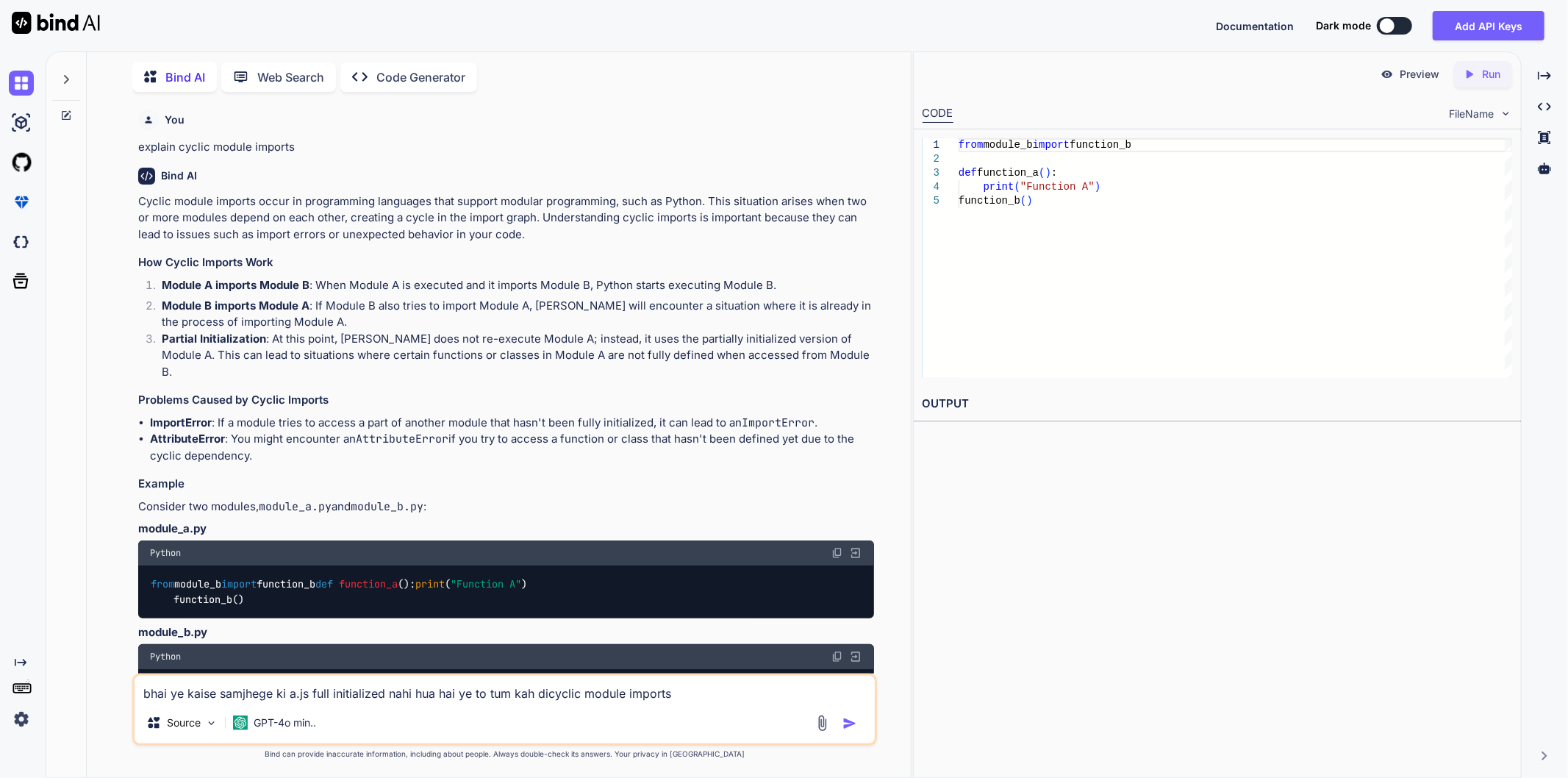
type textarea "x"
type textarea "bhai ye kaise samjhege ki a.js full initialized nahi hua hai ye to tum kah dicy…"
type textarea "x"
type textarea "bhai ye kaise samjhege ki a.js full initialized nahi hua hai ye to tum kah dicy…"
type textarea "x"
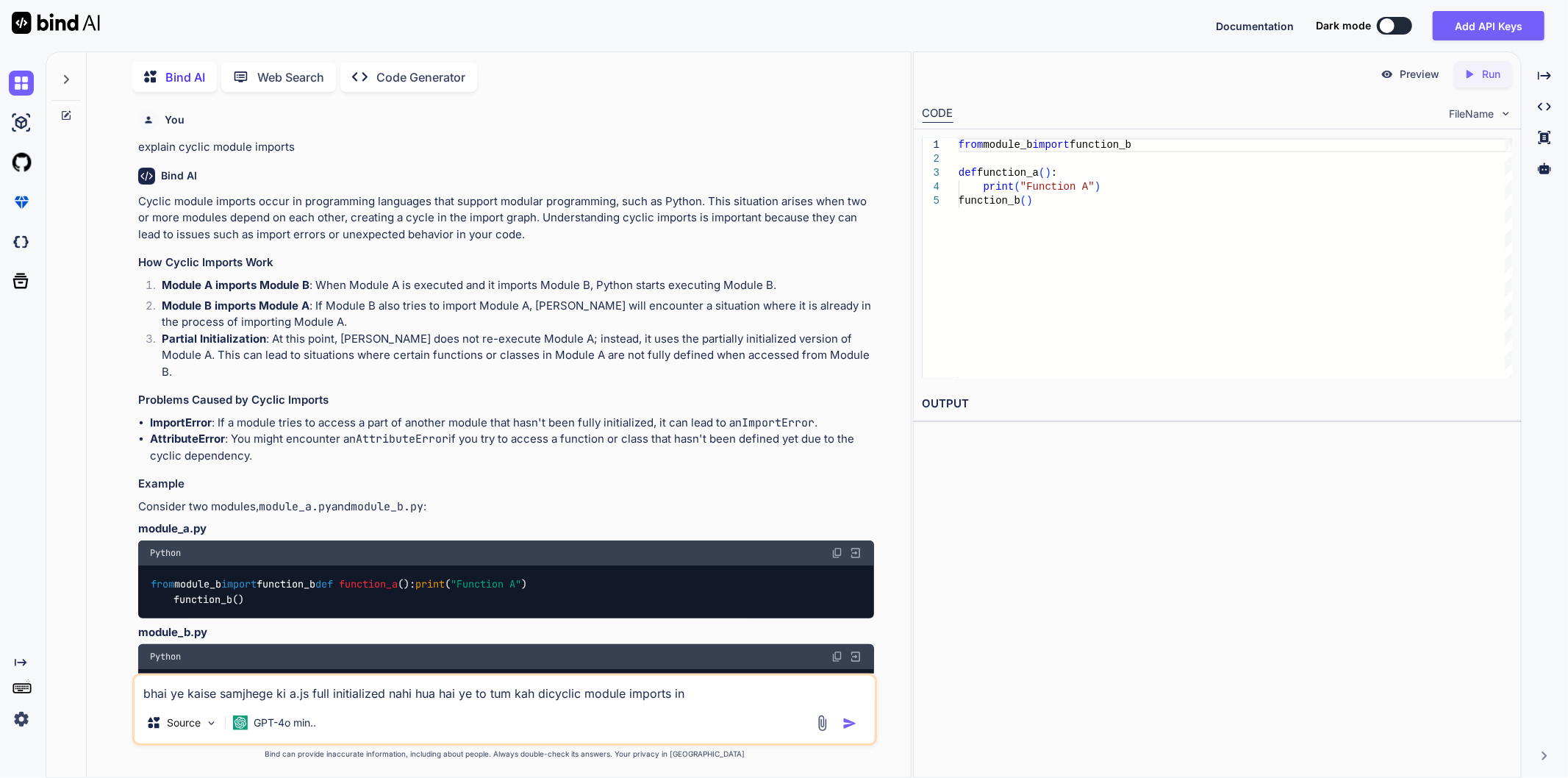
type textarea "bhai ye kaise samjhege ki a.js full initialized nahi hua hai ye to tum kah dicy…"
type textarea "x"
type textarea "bhai ye kaise samjhege ki a.js full initialized nahi hua hai ye to tum kah dicy…"
type textarea "x"
type textarea "bhai ye kaise samjhege ki a.js full initialized nahi hua hai ye to tum kah dicy…"
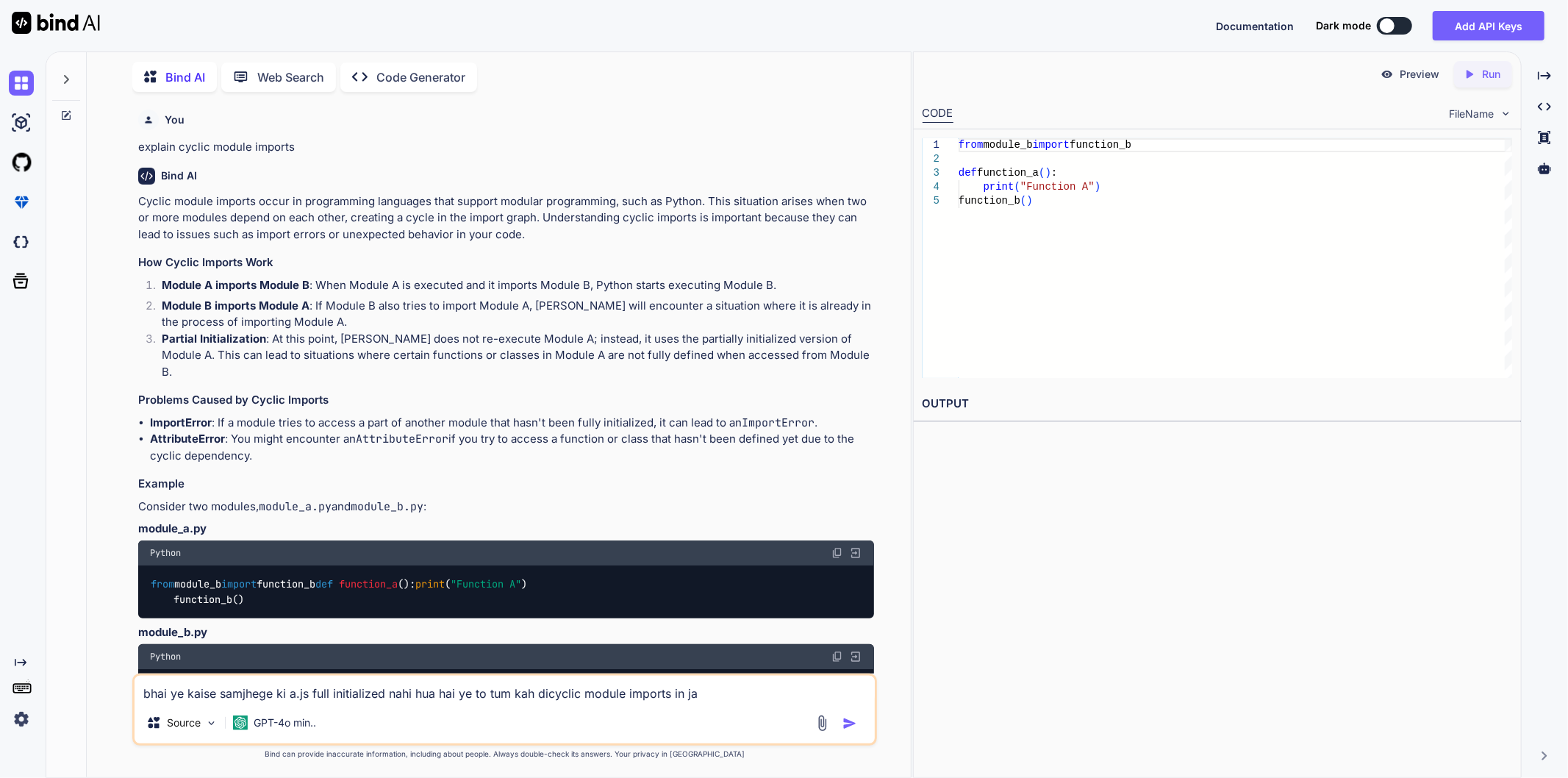
type textarea "x"
type textarea "bhai ye kaise samjhege ki a.js full initialized nahi hua hai ye to tum kah dicy…"
type textarea "x"
type textarea "bhai ye kaise samjhege ki a.js full initialized nahi hua hai ye to tum kah dicy…"
type textarea "x"
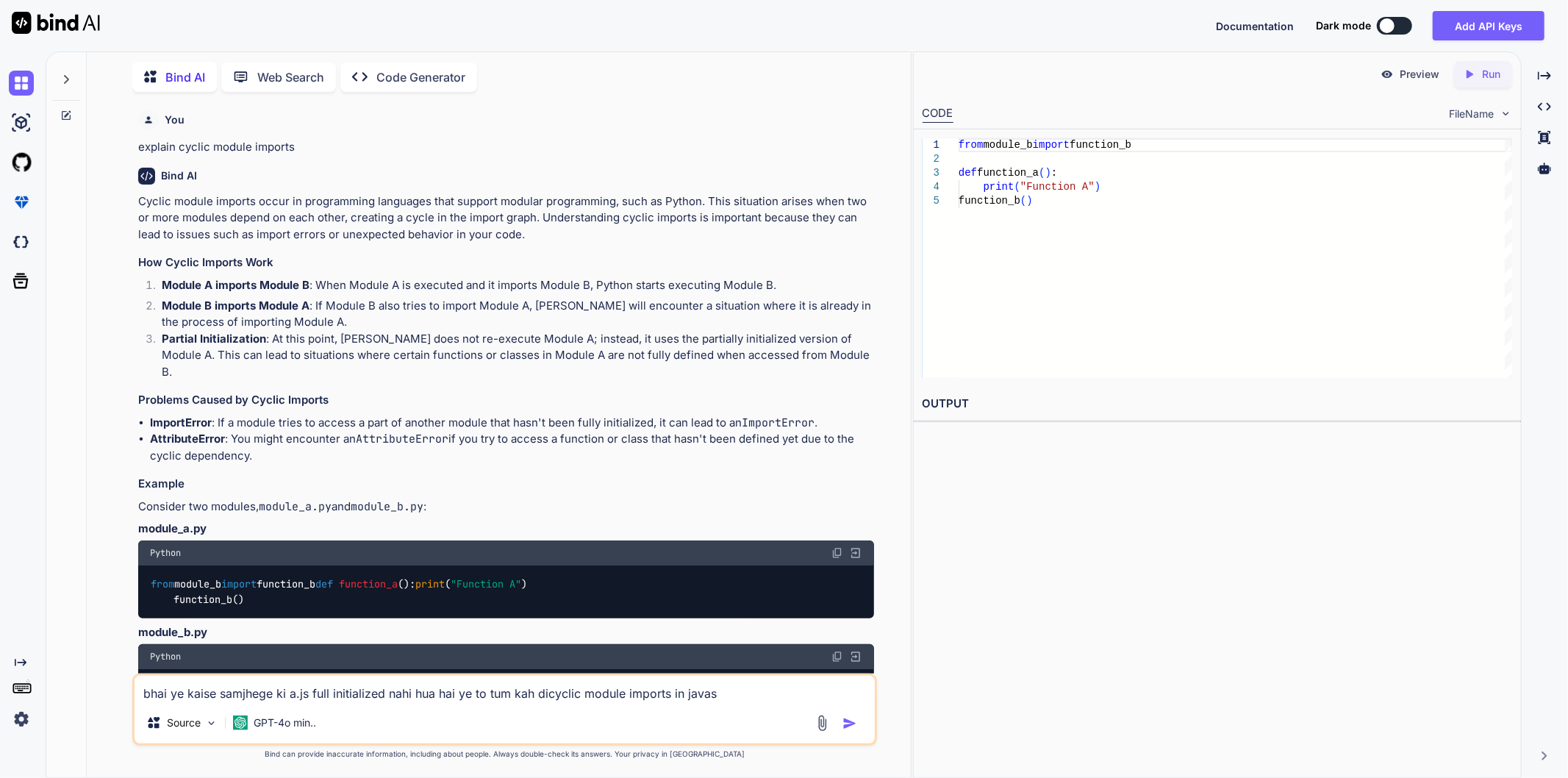
type textarea "bhai ye kaise samjhege ki a.js full initialized nahi hua hai ye to tum kah dicy…"
type textarea "x"
type textarea "bhai ye kaise samjhege ki a.js full initialized nahi hua hai ye to tum kah dicy…"
type textarea "x"
type textarea "bhai ye kaise samjhege ki a.js full initialized nahi hua hai ye to tum kah dicy…"
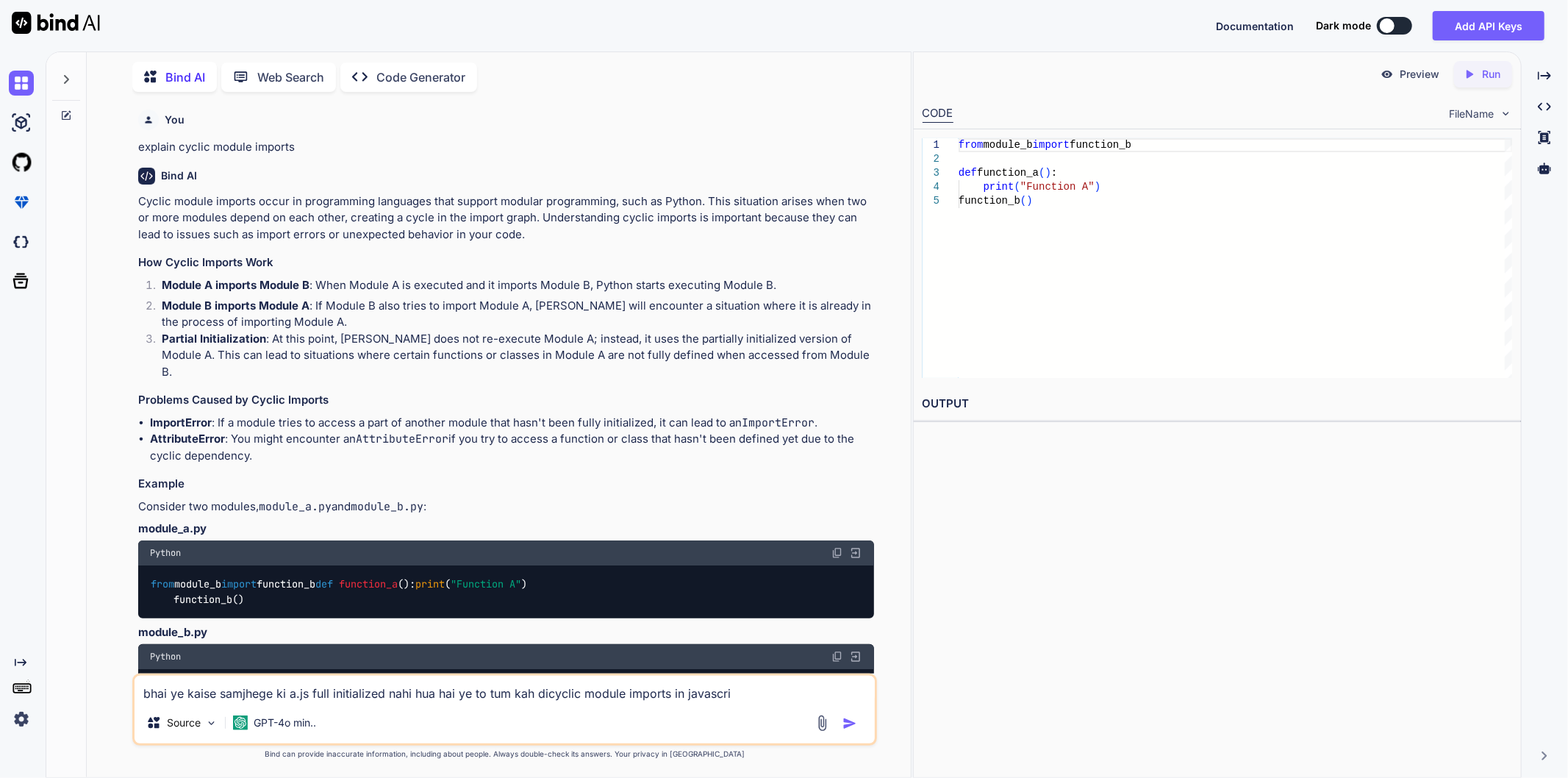
type textarea "x"
type textarea "bhai ye kaise samjhege ki a.js full initialized nahi hua hai ye to tum kah dicy…"
type textarea "x"
type textarea "bhai ye kaise samjhege ki a.js full initialized nahi hua hai ye to tum kah dicy…"
type textarea "x"
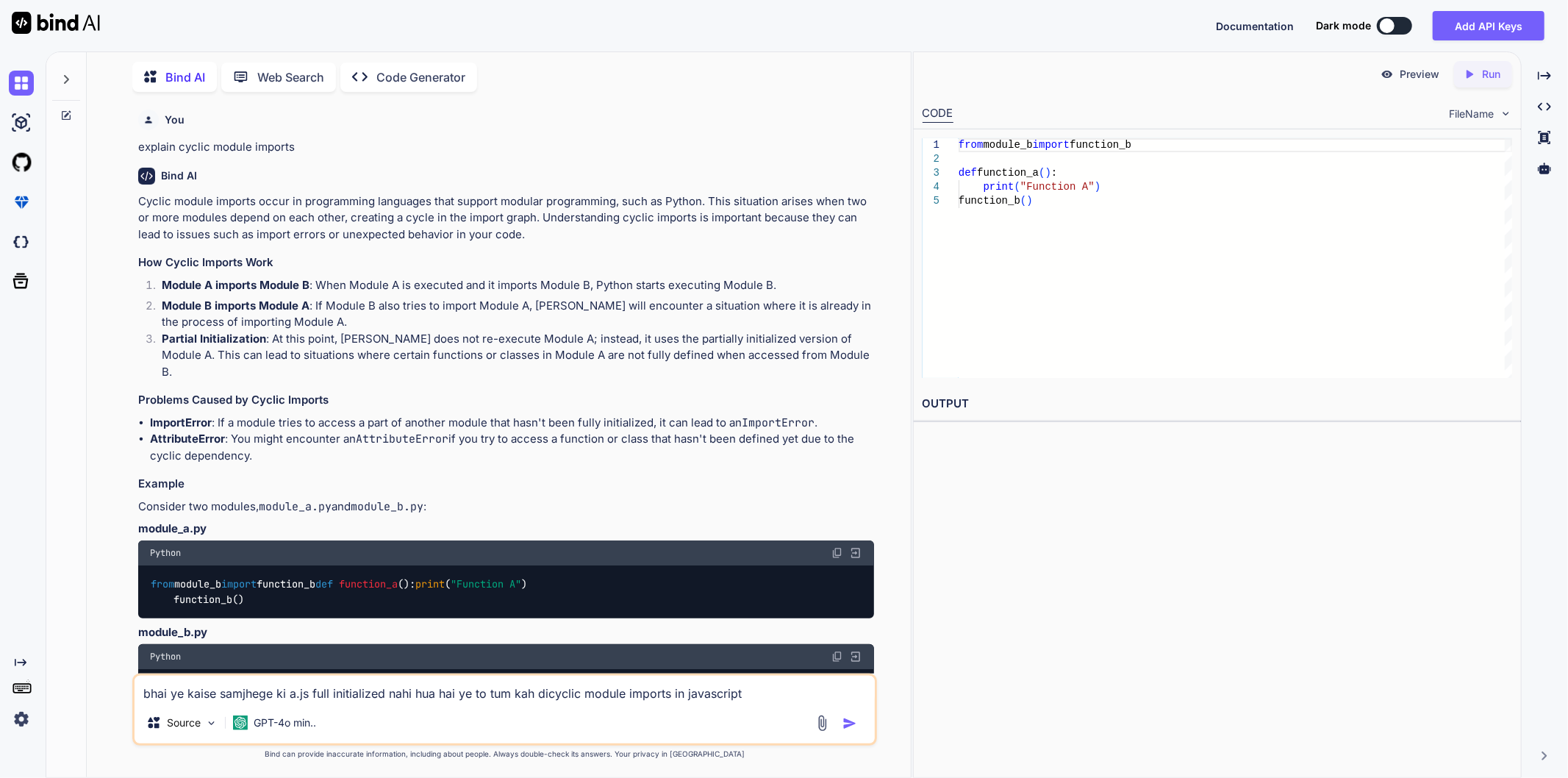
type textarea "bhai ye kaise samjhege ki a.js full initialized nahi hua hai ye to tum kah dicy…"
drag, startPoint x: 820, startPoint y: 696, endPoint x: 544, endPoint y: 690, distance: 276.1
click at [544, 690] on textarea "bhai ye kaise samjhege ki a.js full initialized nahi hua hai ye to tum kah dicy…" at bounding box center [504, 689] width 740 height 27
type textarea "x"
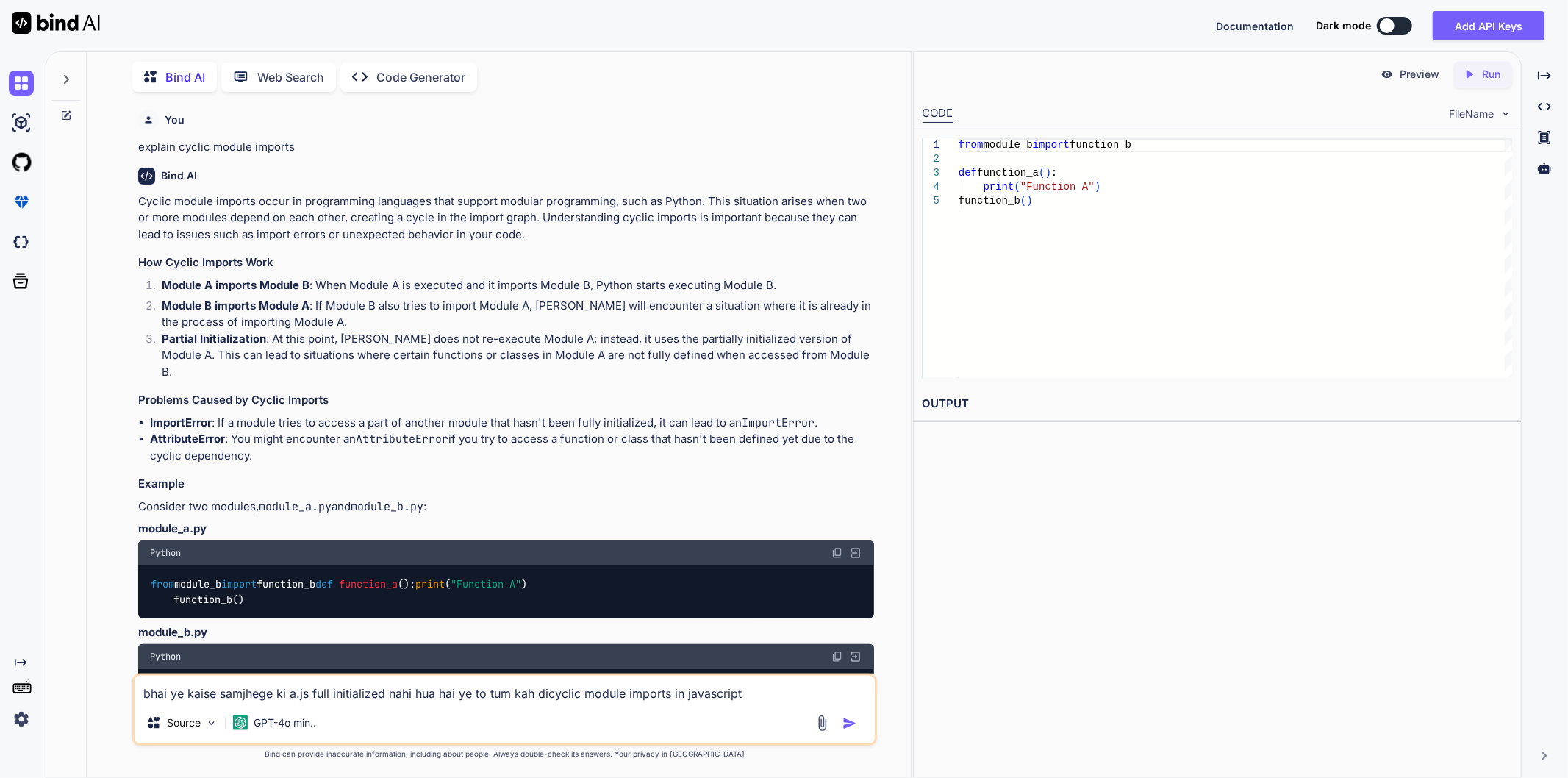
type textarea "bhai ye kaise samjhege ki a.js full initialized nahi hua hai ye to tum kah di"
type textarea "x"
type textarea "cyclic module imports in javascript"
type textarea "x"
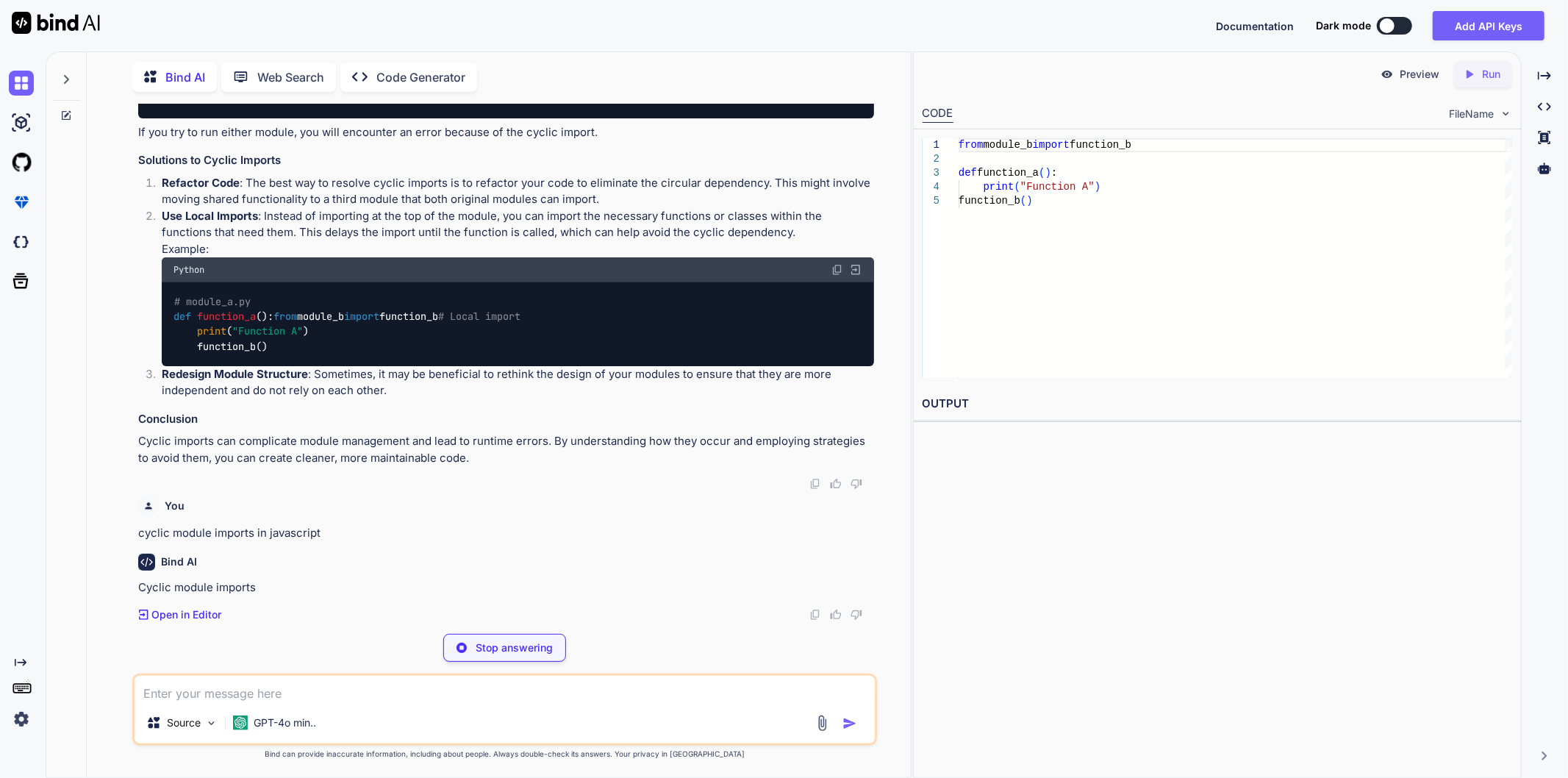
scroll to position [662, 0]
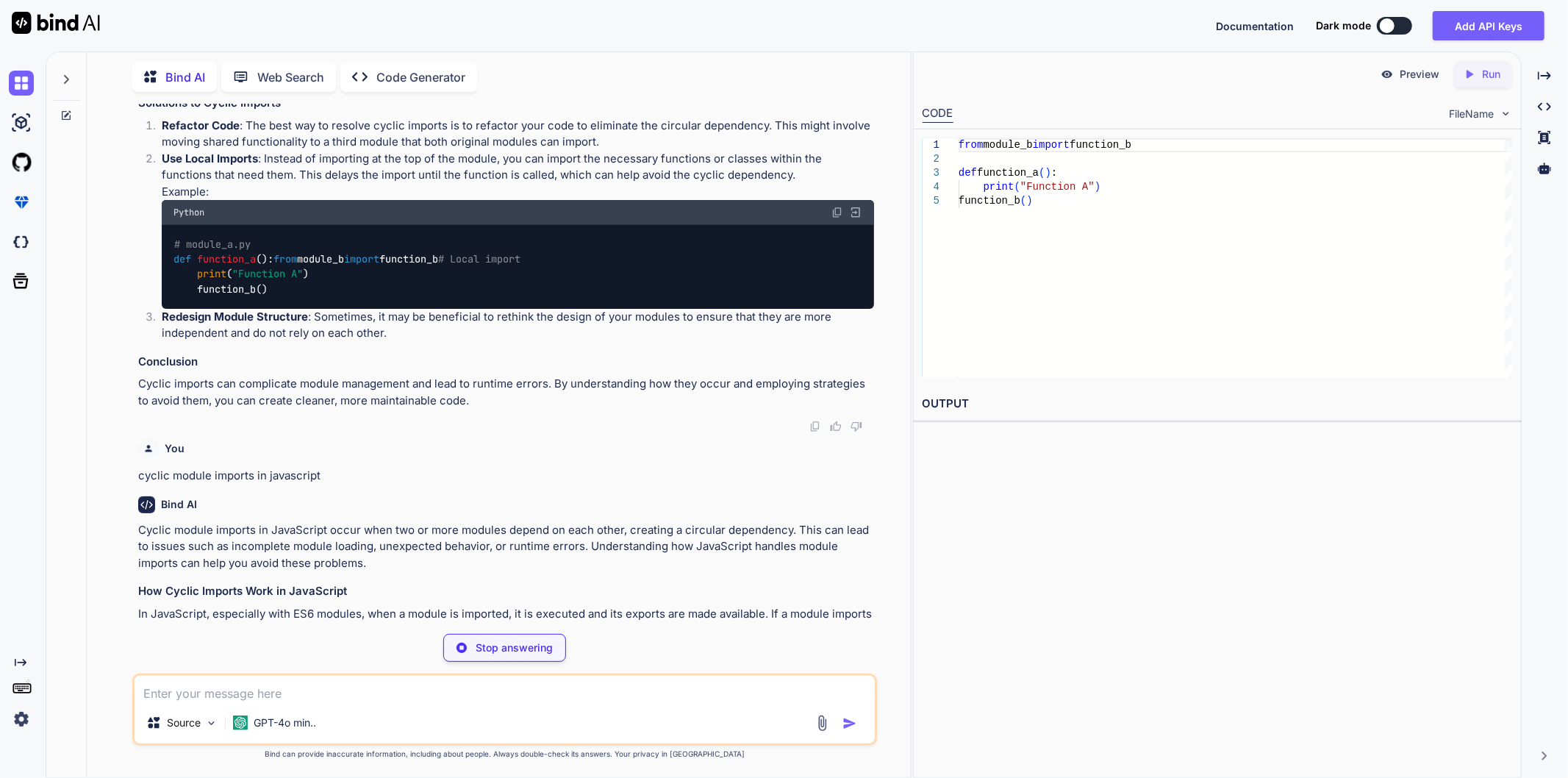
type textarea "x"
type textarea "import { functionB } from './moduleB.js'; export function functionA() { console…"
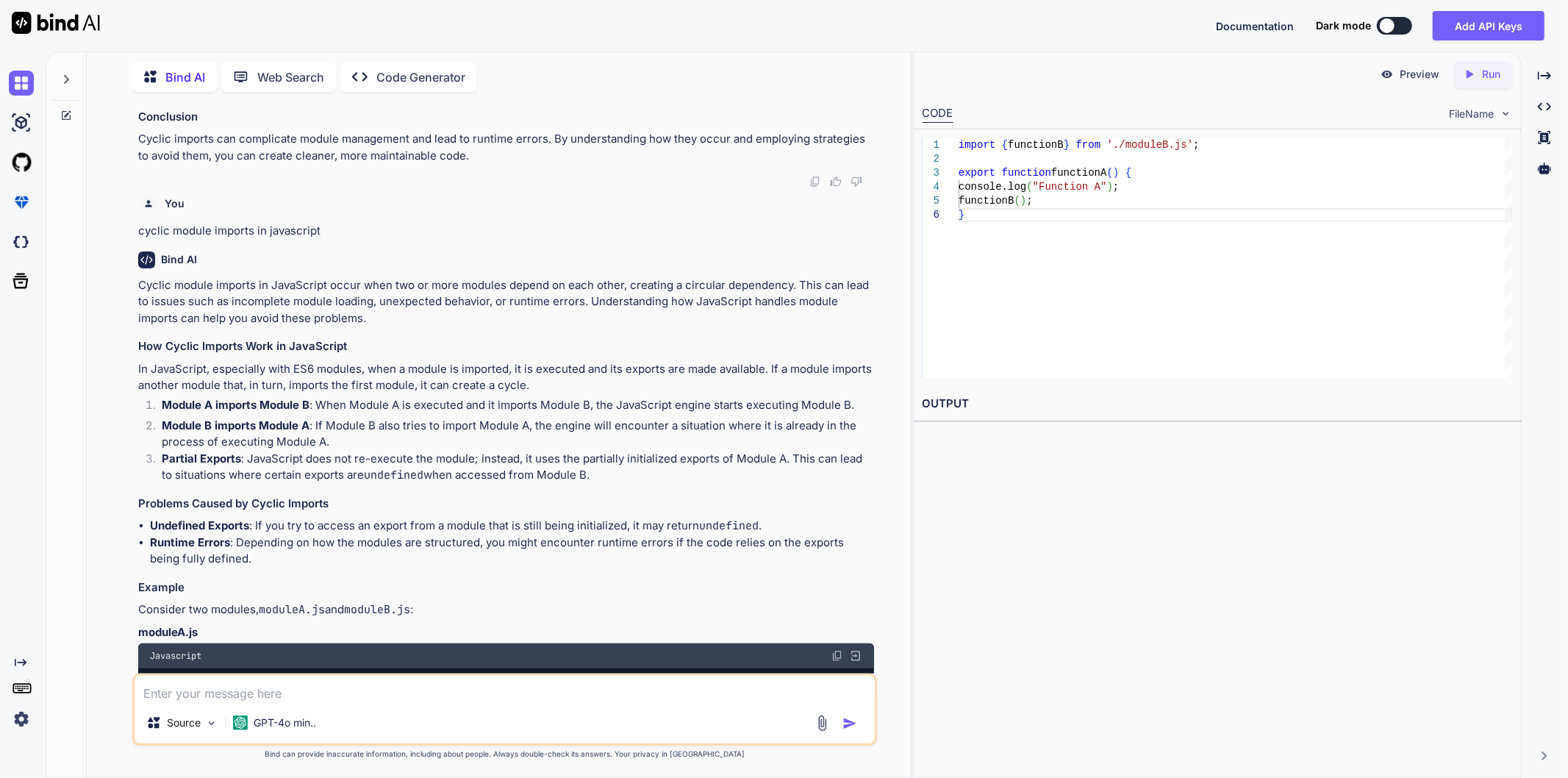
scroll to position [988, 0]
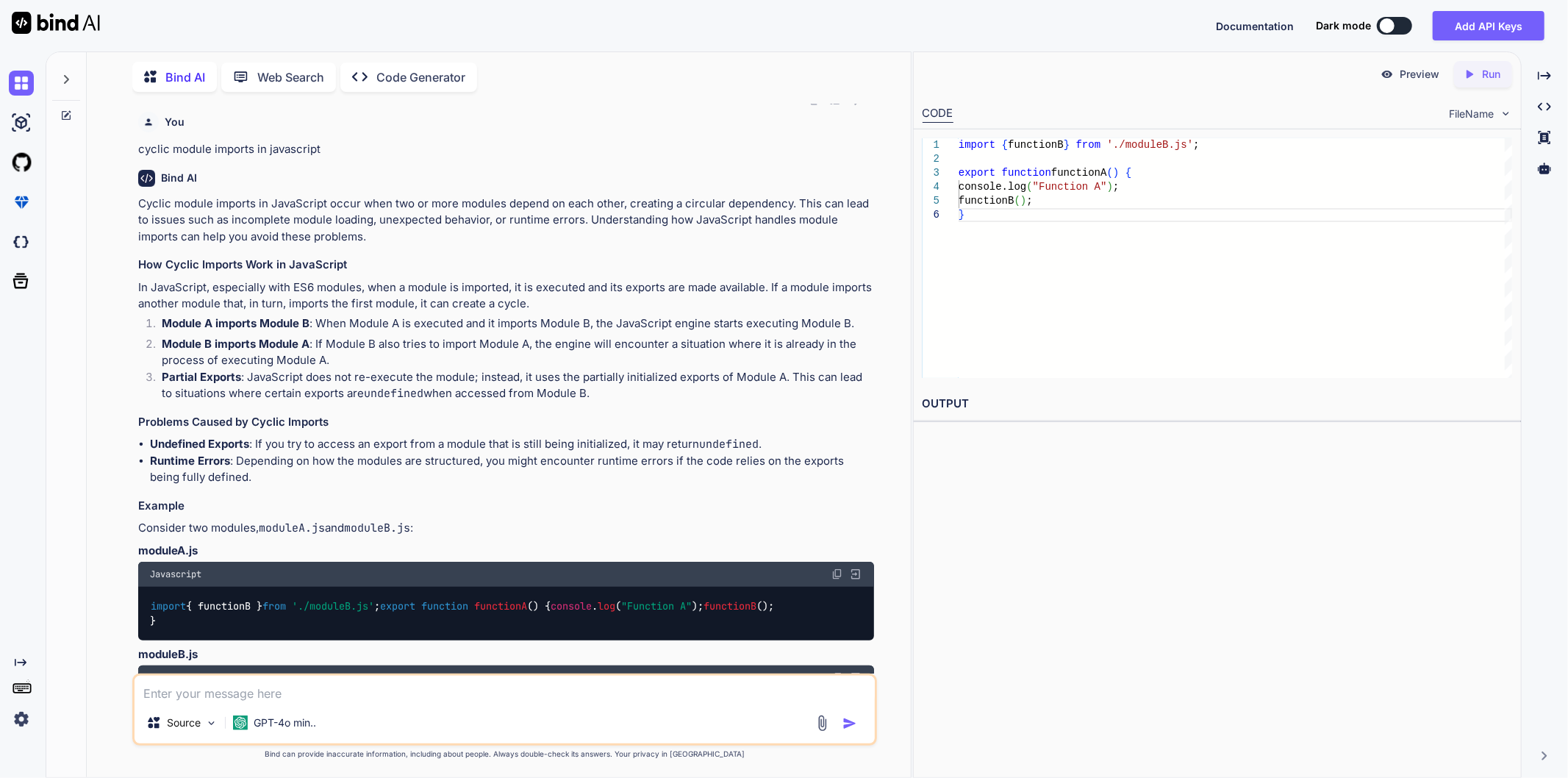
click at [400, 431] on h3 "Problems Caused by Cyclic Imports" at bounding box center [507, 422] width 736 height 17
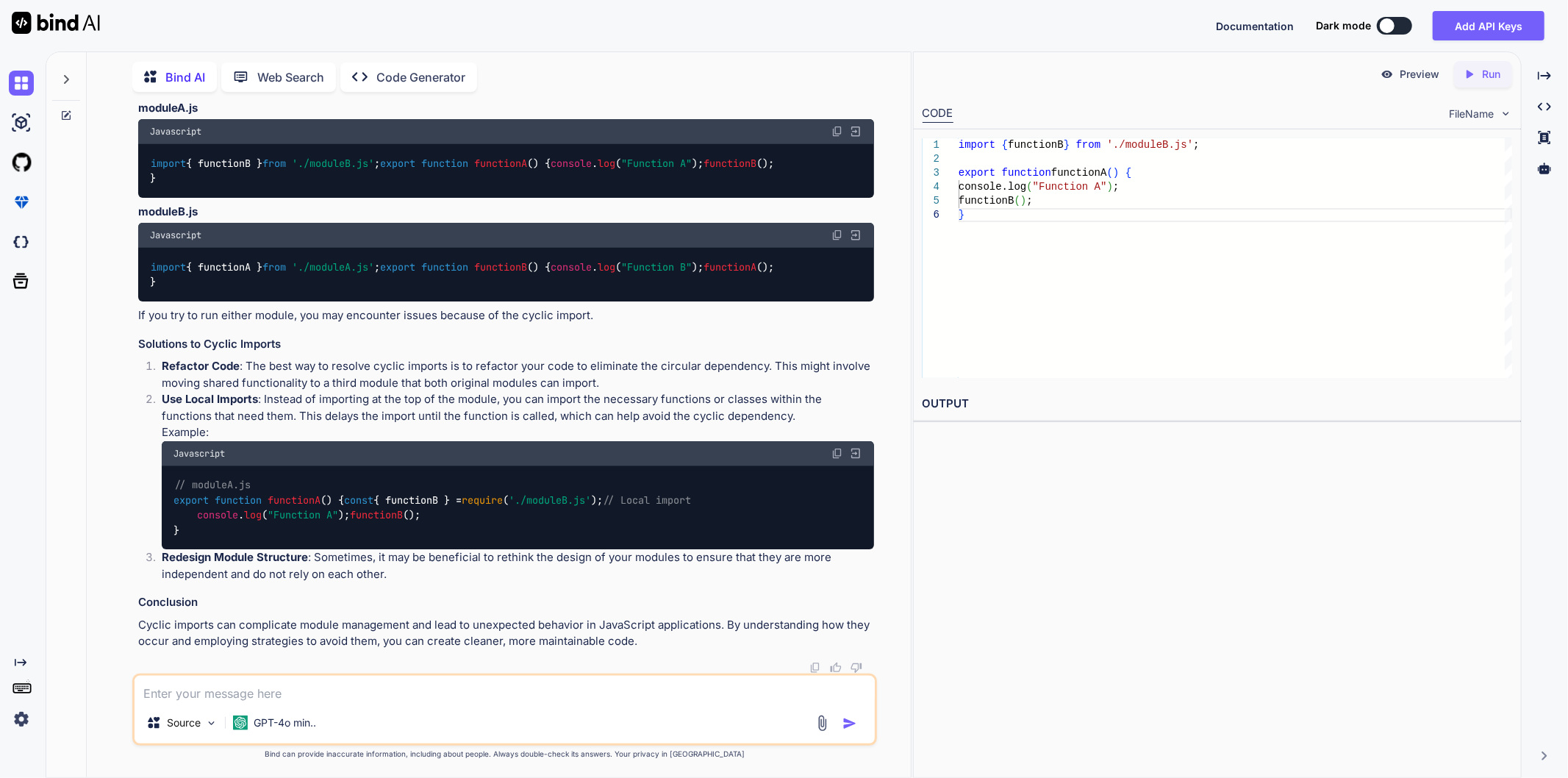
scroll to position [1642, 0]
click at [1104, 500] on div "Preview Created with Pixso. Run CODE FileName 1 2 3 4 5 6 import { functionB } …" at bounding box center [1218, 414] width 609 height 727
